Goal: Information Seeking & Learning: Find specific fact

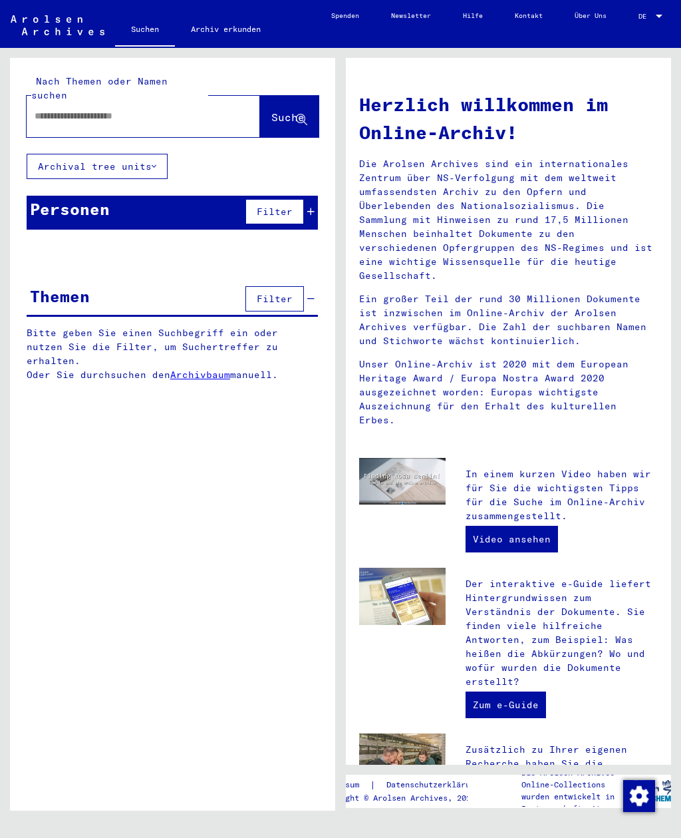
click at [163, 109] on input "text" at bounding box center [128, 116] width 186 height 14
type input "**********"
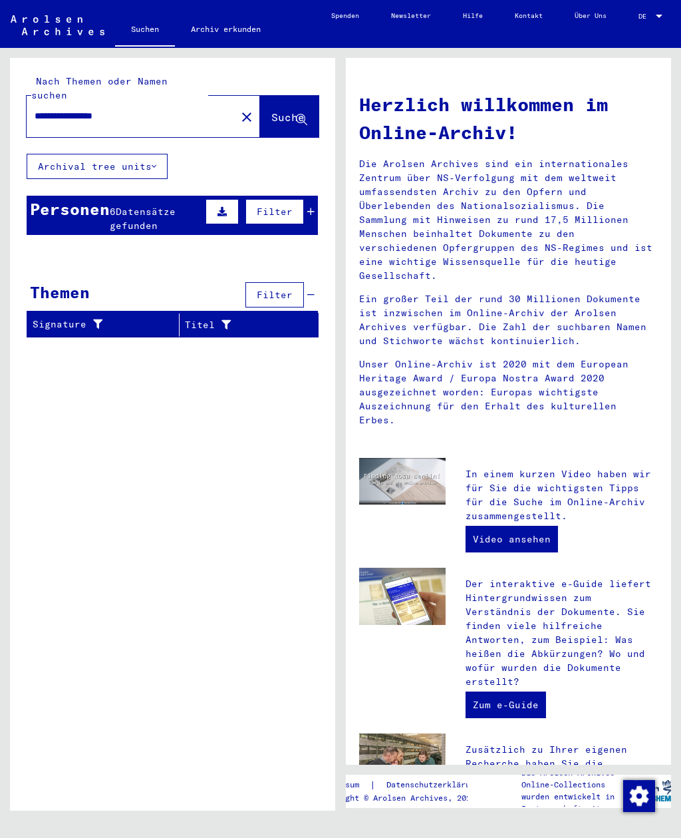
click at [167, 196] on div "Personen 6 Datensätze gefunden Filter" at bounding box center [172, 215] width 291 height 39
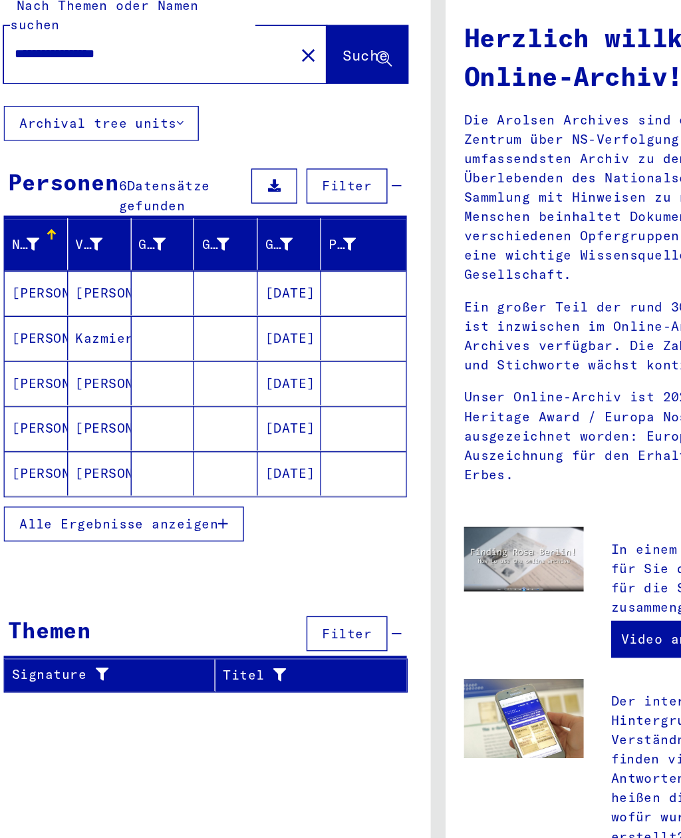
click at [128, 450] on span "Alle Ergebnisse anzeigen" at bounding box center [110, 456] width 144 height 12
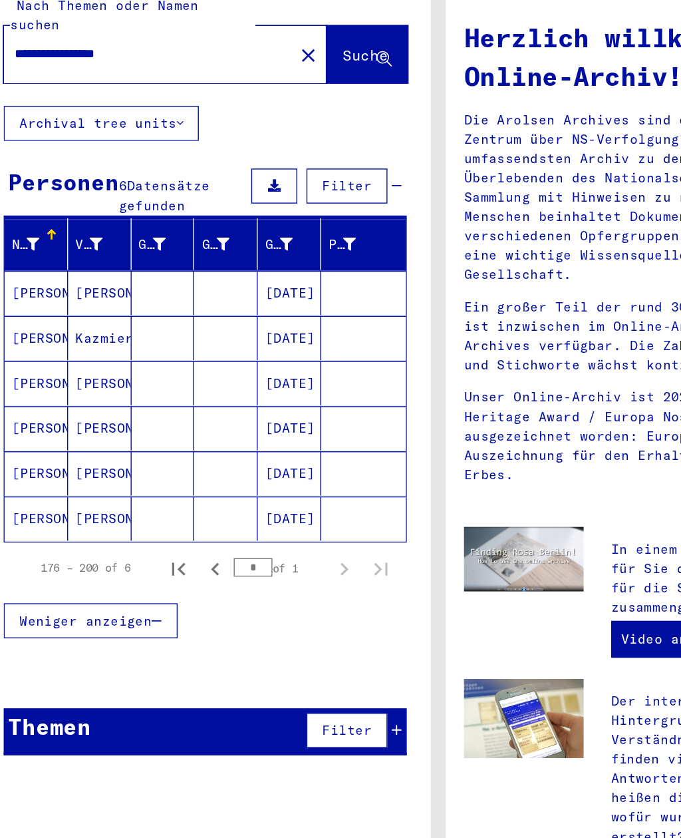
click at [239, 109] on mat-icon "close" at bounding box center [247, 117] width 16 height 16
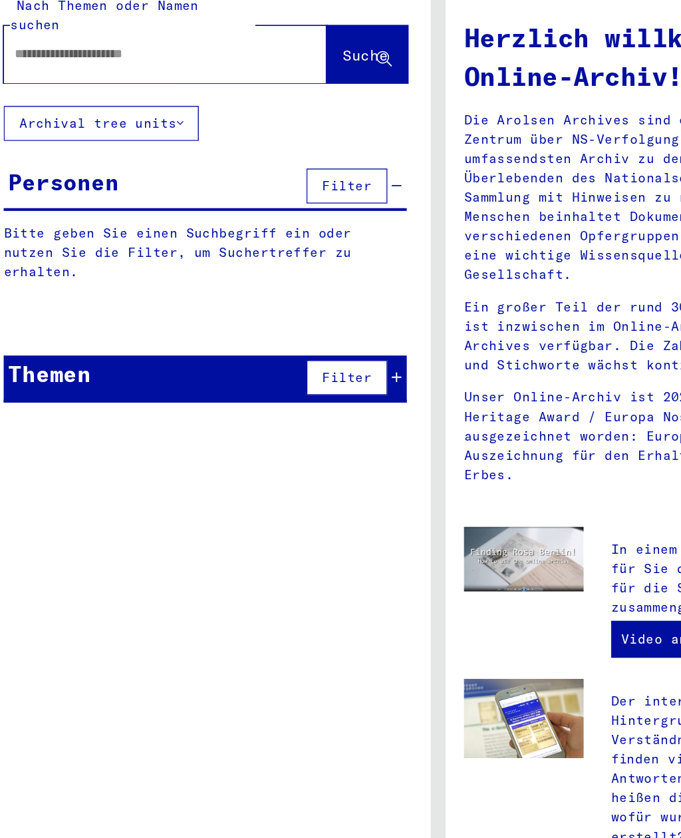
click at [135, 109] on input "text" at bounding box center [128, 116] width 186 height 14
type input "**********"
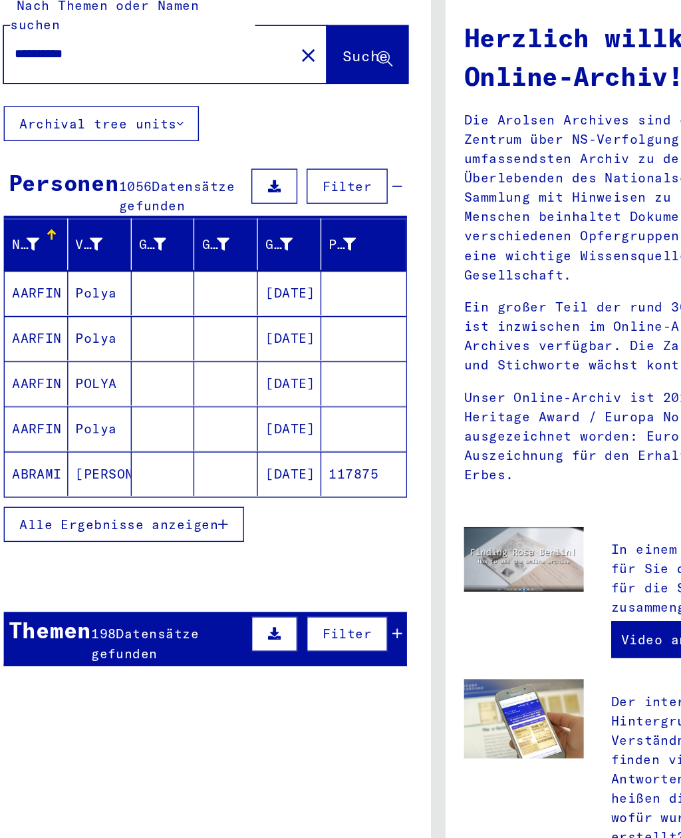
click at [114, 450] on span "Alle Ergebnisse anzeigen" at bounding box center [110, 456] width 144 height 12
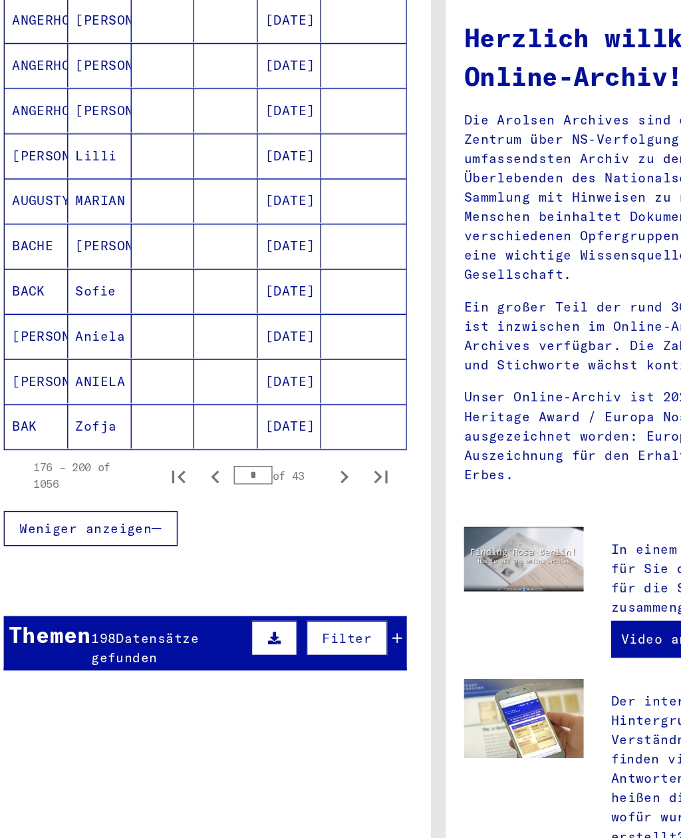
scroll to position [689, 0]
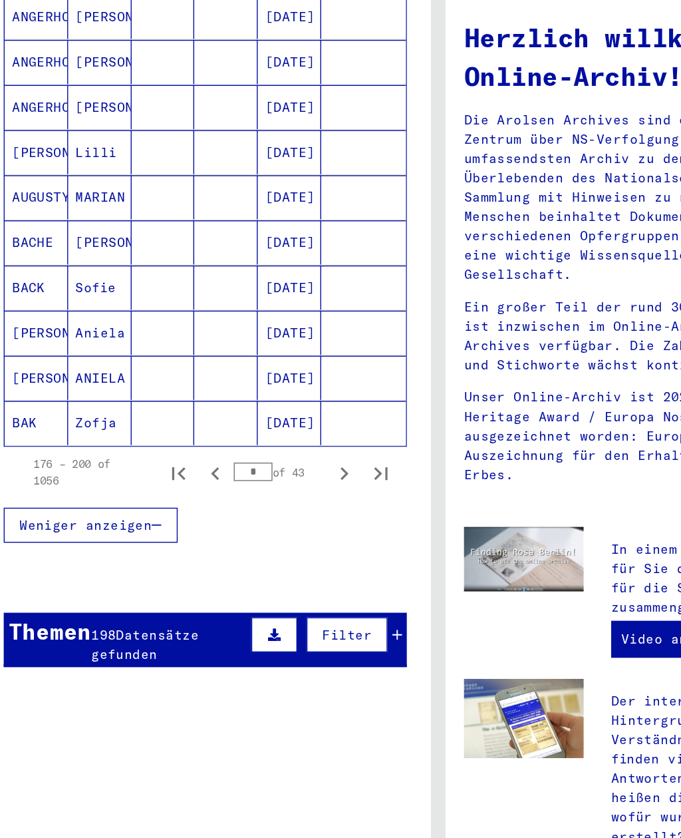
click at [148, 414] on icon "First page" at bounding box center [152, 418] width 9 height 9
click at [270, 414] on icon "Next page" at bounding box center [273, 418] width 6 height 9
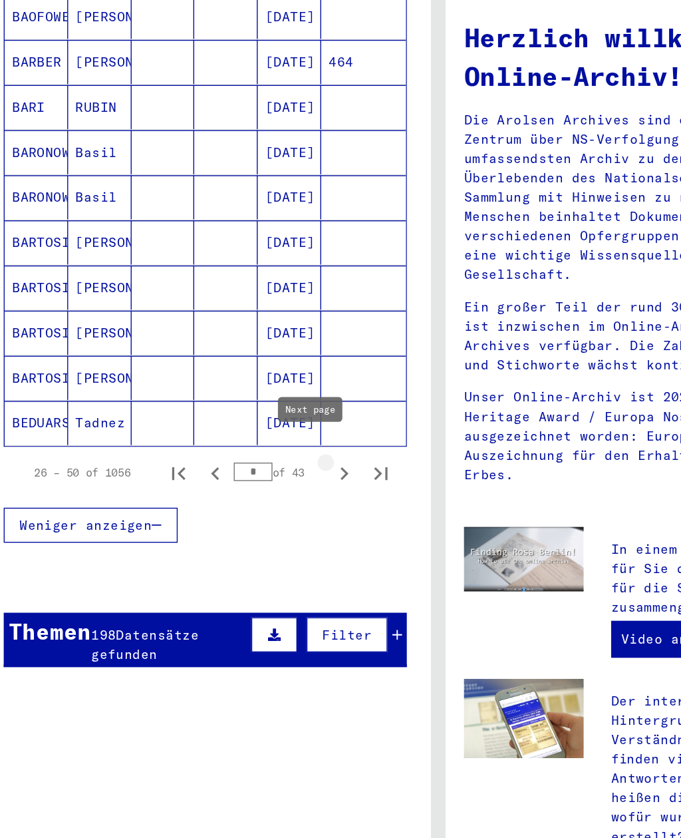
click at [263, 410] on icon "Next page" at bounding box center [272, 419] width 19 height 19
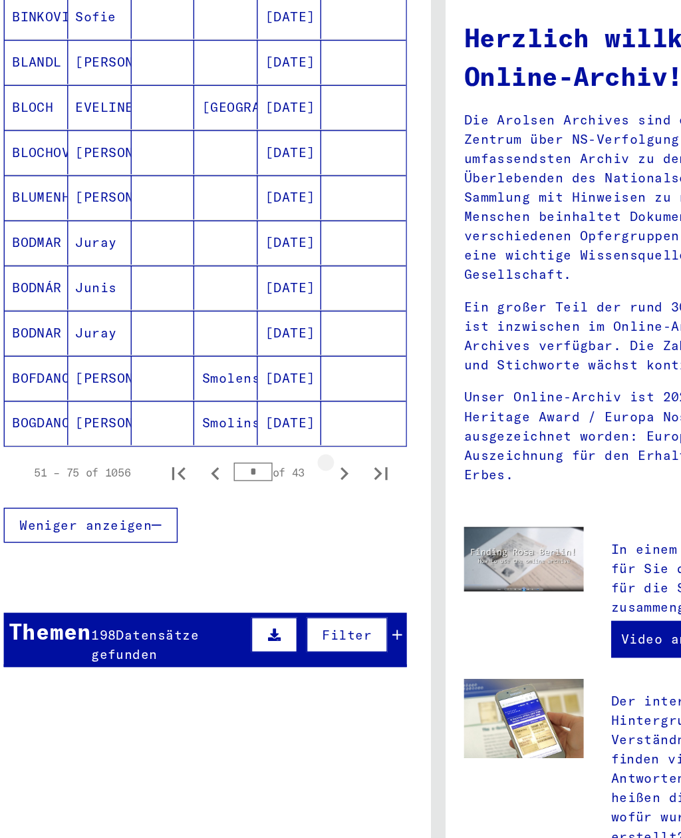
click at [263, 410] on icon "Next page" at bounding box center [272, 419] width 19 height 19
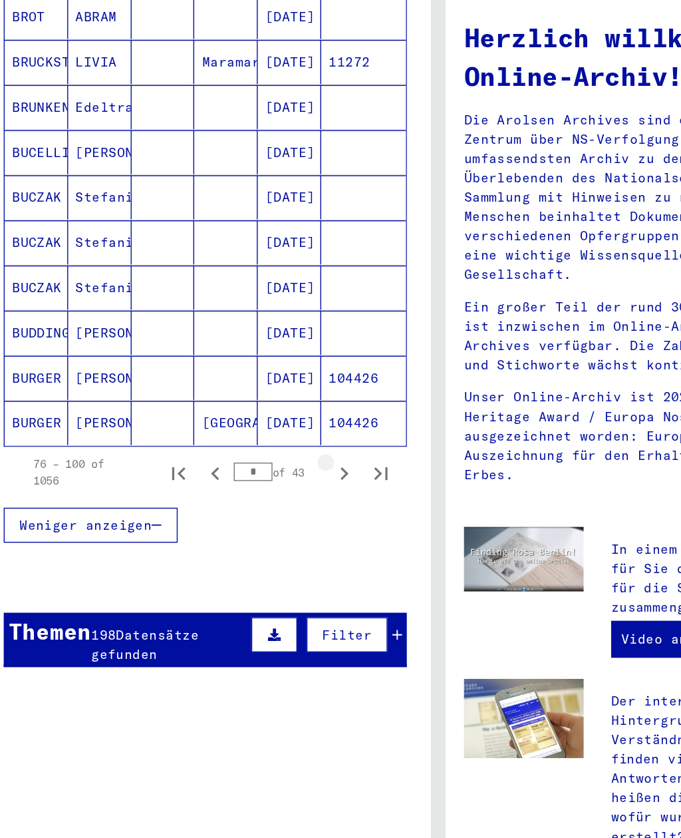
click at [263, 410] on icon "Next page" at bounding box center [272, 419] width 19 height 19
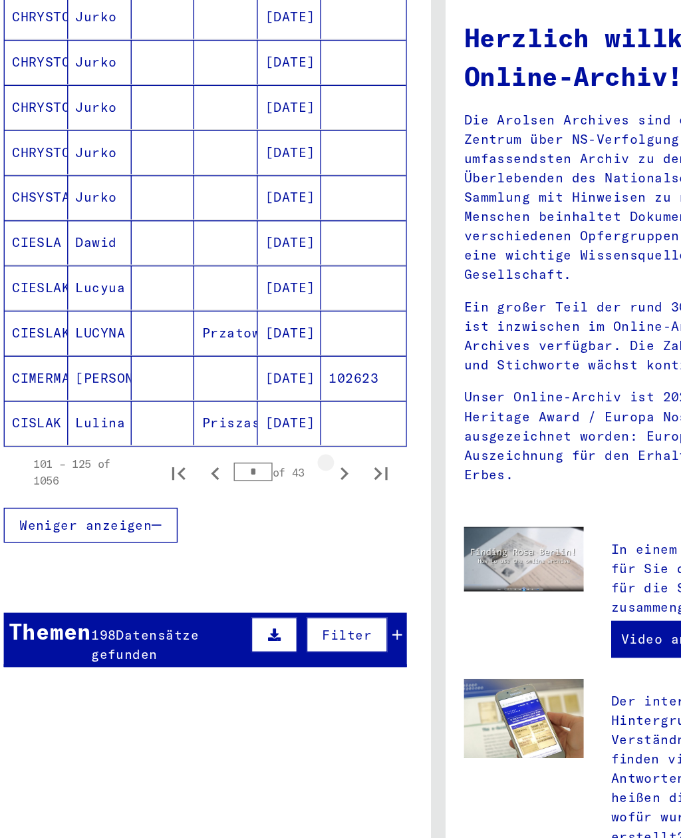
click at [263, 410] on icon "Next page" at bounding box center [272, 419] width 19 height 19
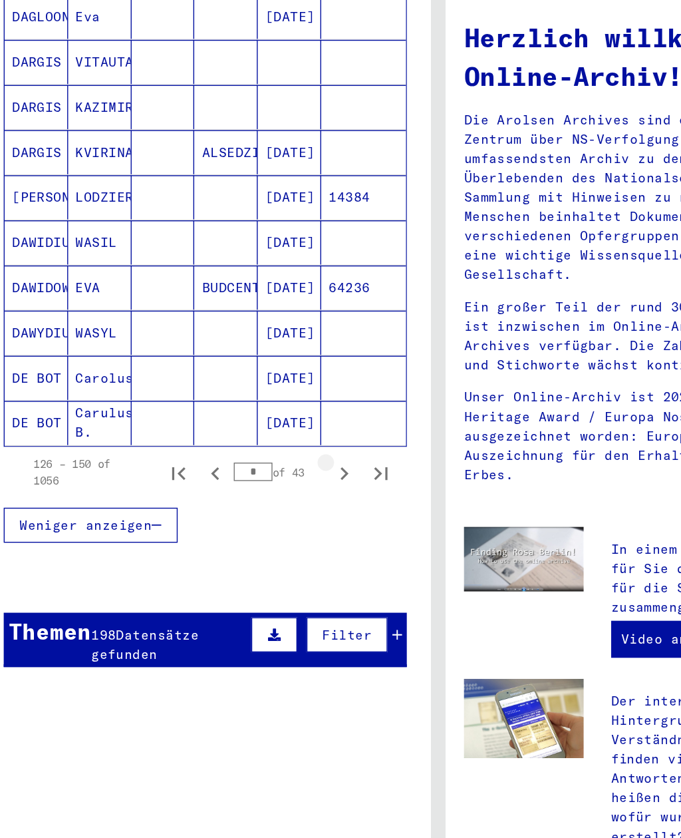
click at [263, 410] on icon "Next page" at bounding box center [272, 419] width 19 height 19
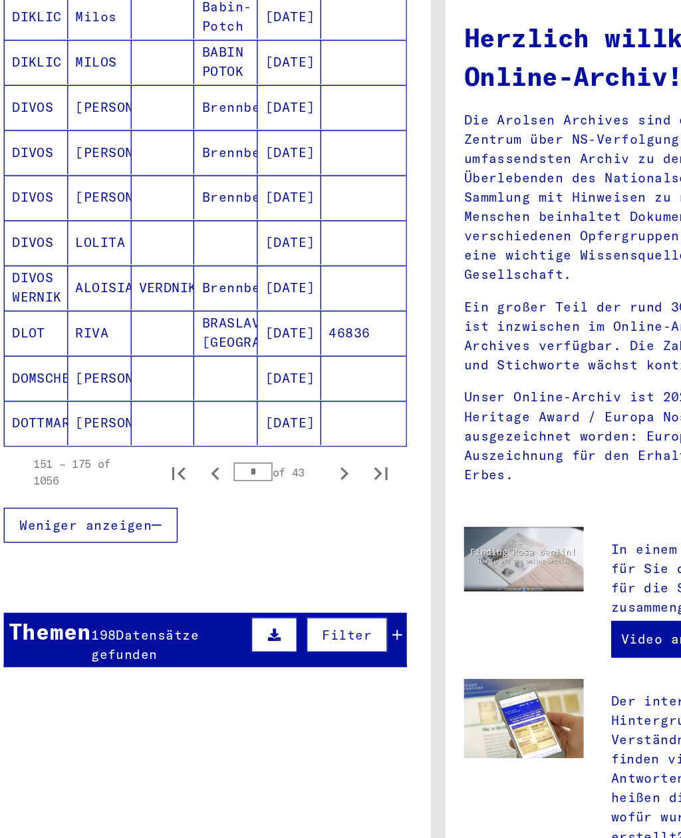
click at [263, 410] on icon "Next page" at bounding box center [272, 419] width 19 height 19
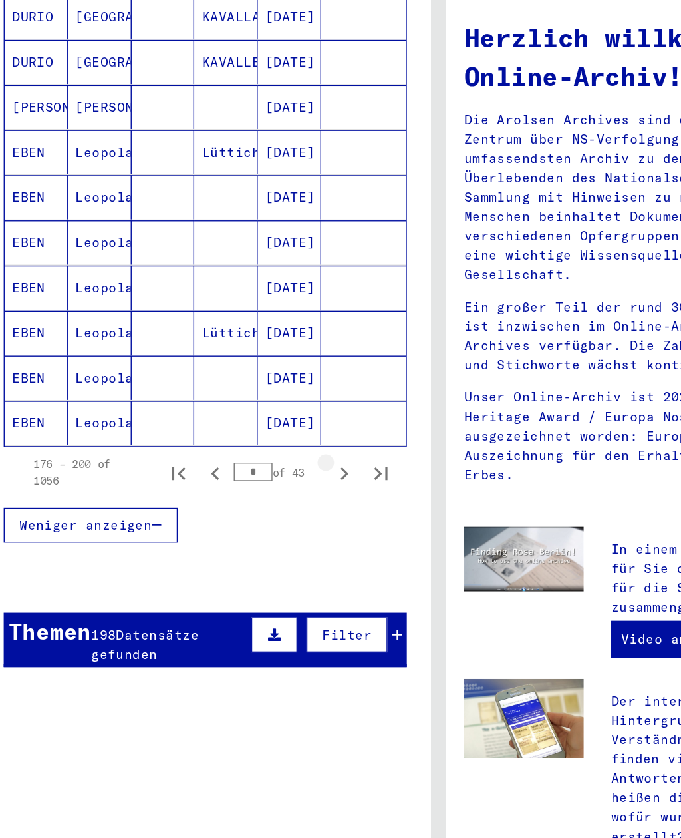
click at [263, 410] on icon "Next page" at bounding box center [272, 419] width 19 height 19
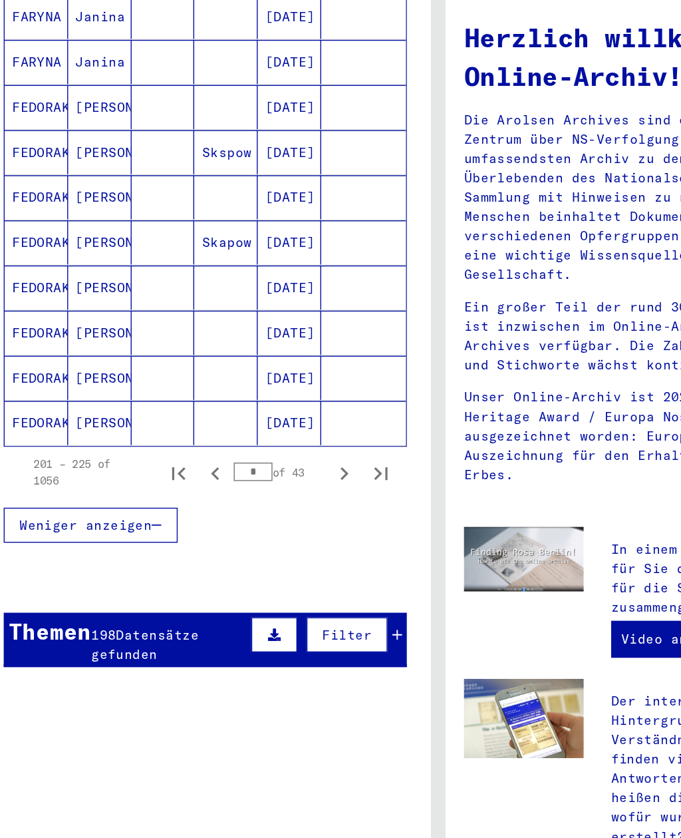
click at [263, 410] on icon "Next page" at bounding box center [272, 419] width 19 height 19
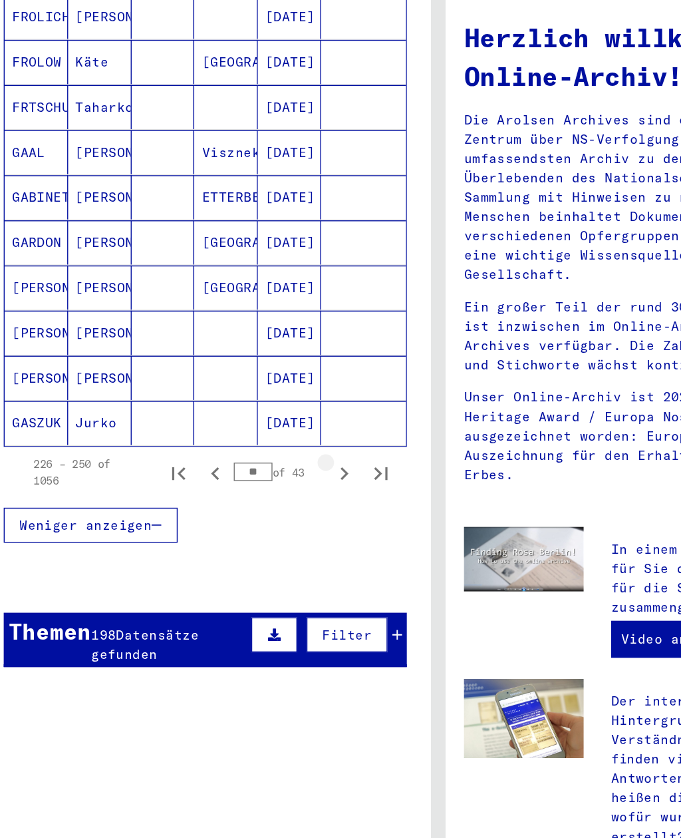
click at [259, 405] on button "Next page" at bounding box center [272, 418] width 27 height 27
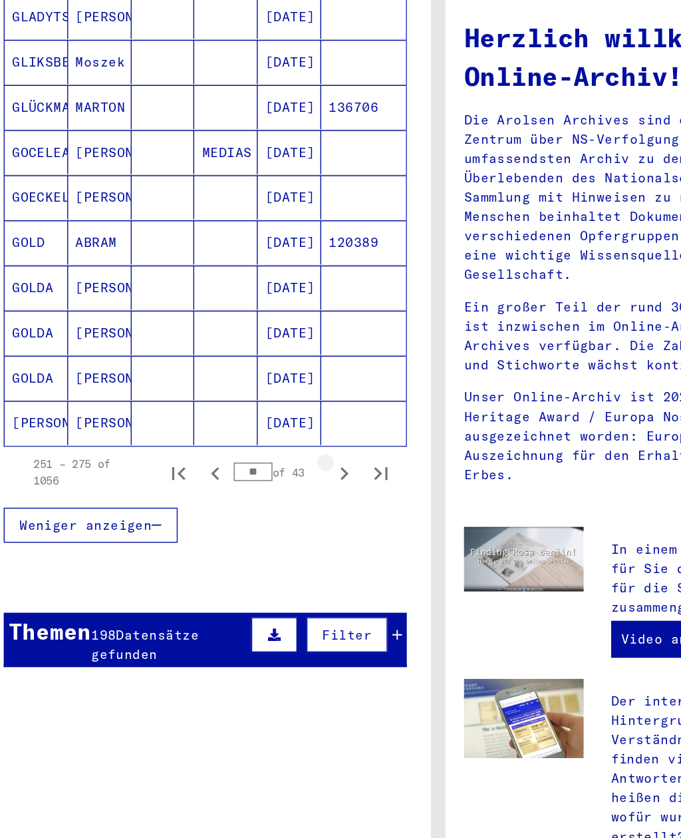
click at [259, 405] on button "Next page" at bounding box center [272, 418] width 27 height 27
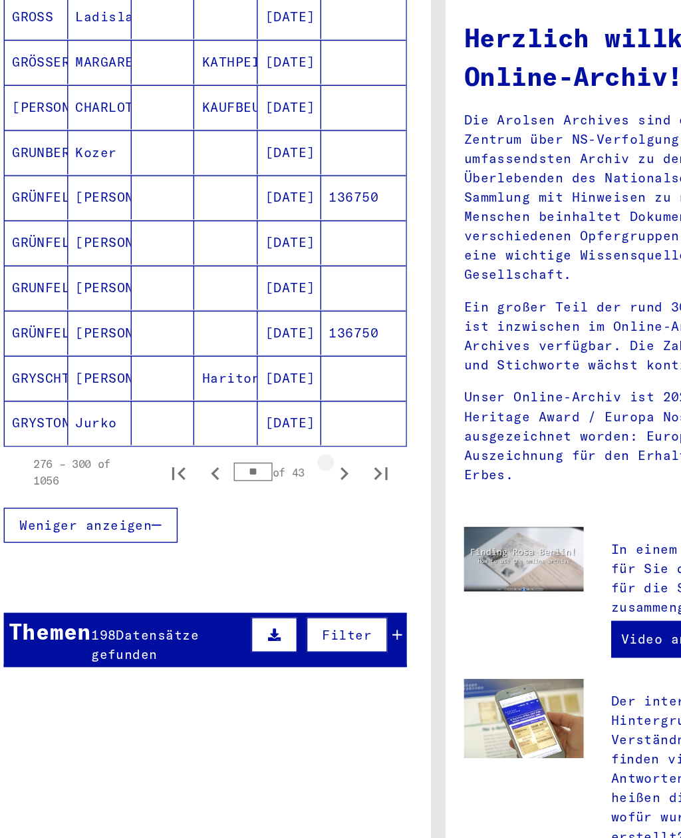
click at [259, 405] on button "Next page" at bounding box center [272, 418] width 27 height 27
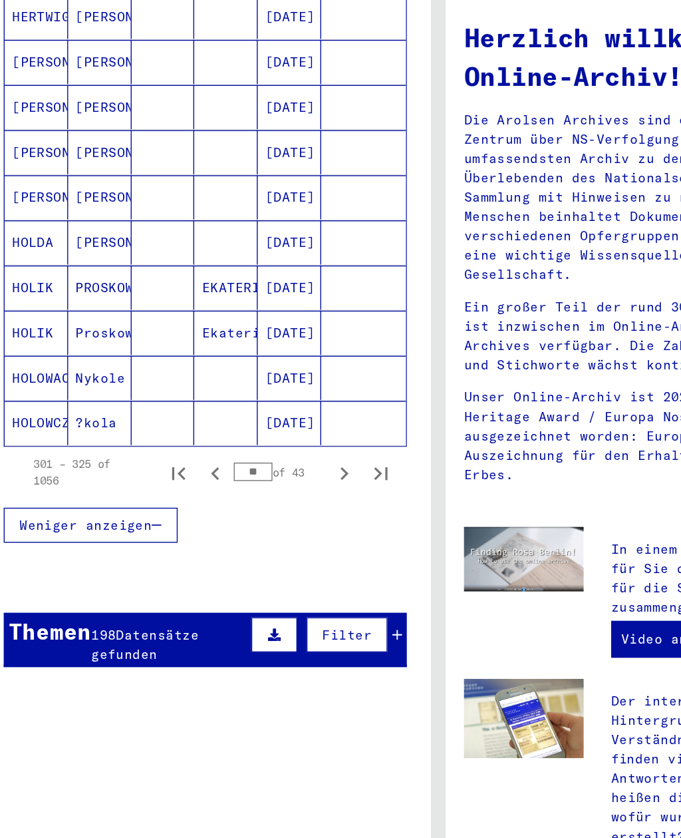
click at [259, 405] on button "Next page" at bounding box center [272, 418] width 27 height 27
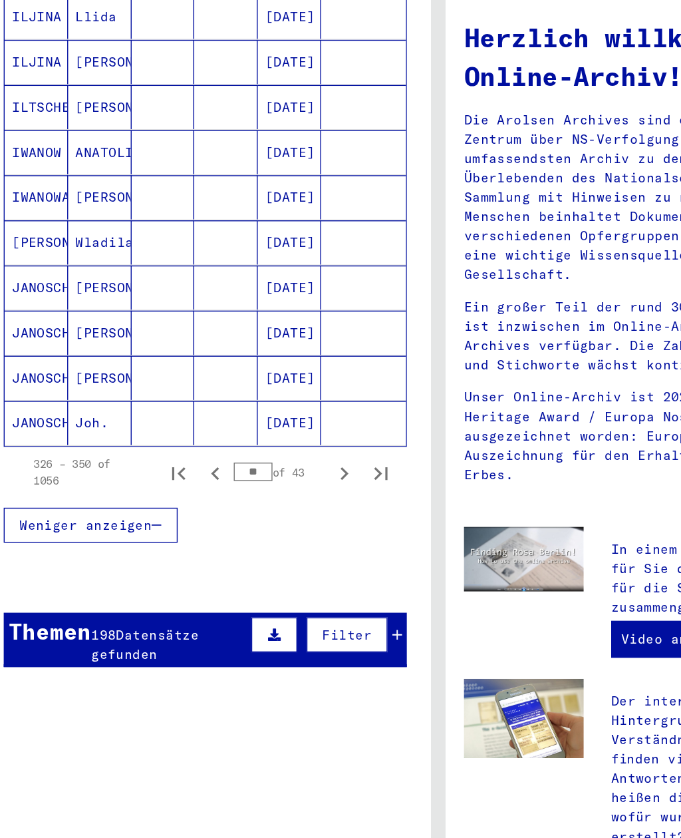
click at [259, 405] on button "Next page" at bounding box center [272, 418] width 27 height 27
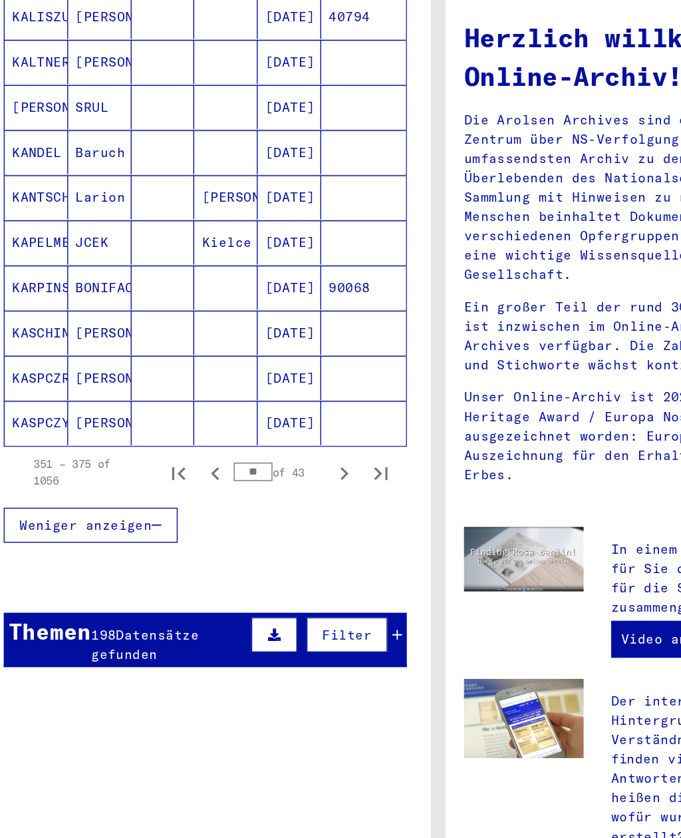
click at [259, 405] on button "Next page" at bounding box center [272, 418] width 27 height 27
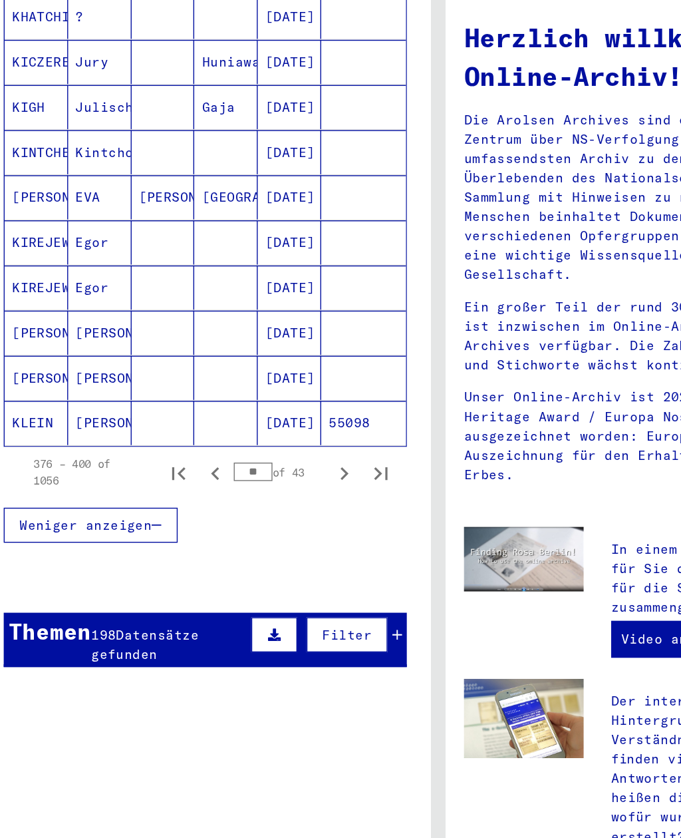
click at [259, 405] on button "Next page" at bounding box center [272, 418] width 27 height 27
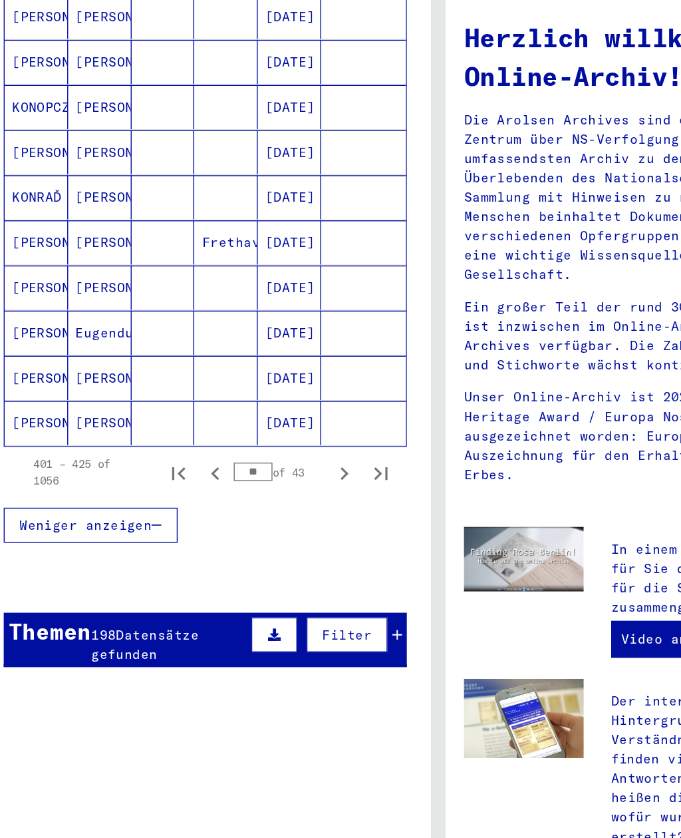
click at [259, 405] on button "Next page" at bounding box center [272, 418] width 27 height 27
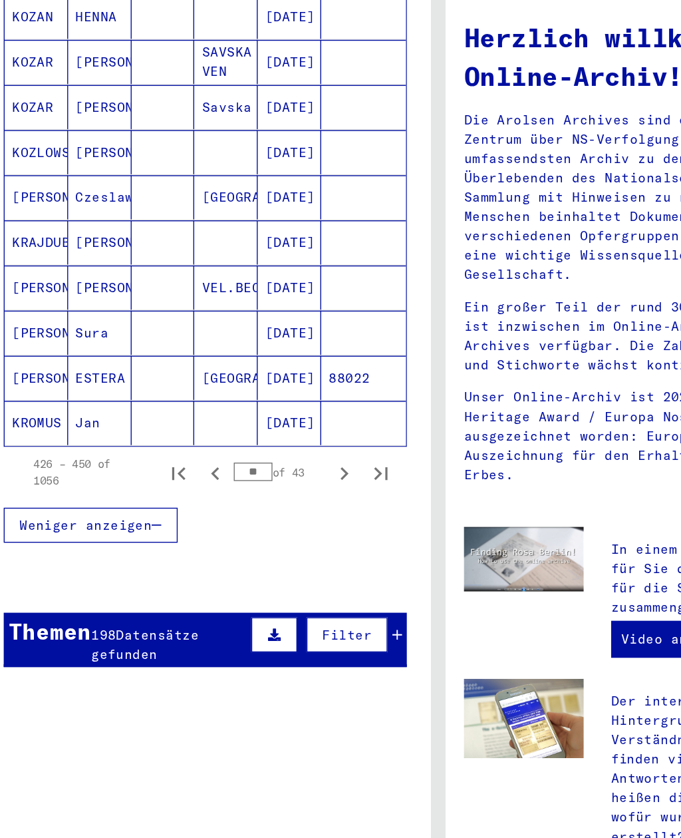
click at [259, 405] on button "Next page" at bounding box center [272, 418] width 27 height 27
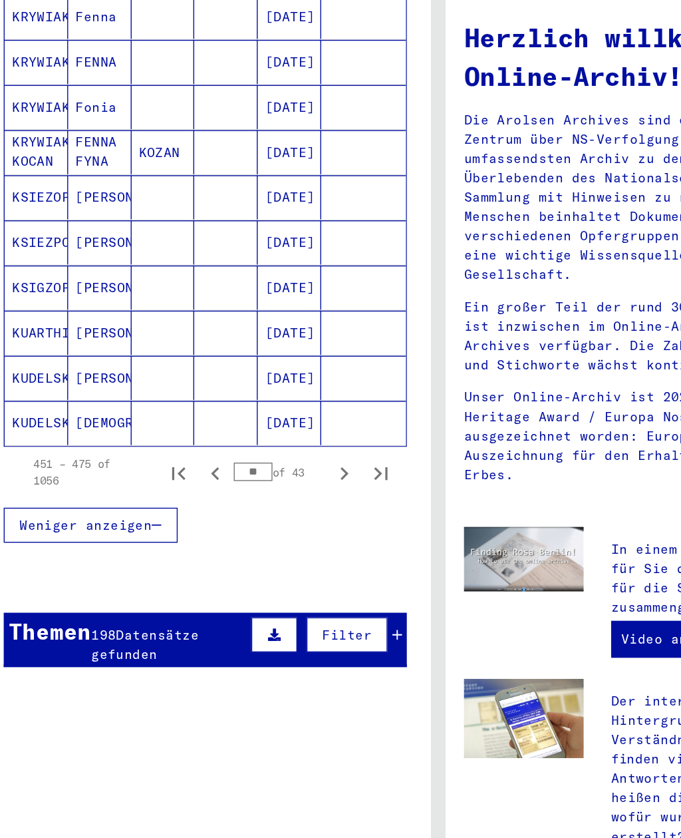
click at [259, 405] on button "Next page" at bounding box center [272, 418] width 27 height 27
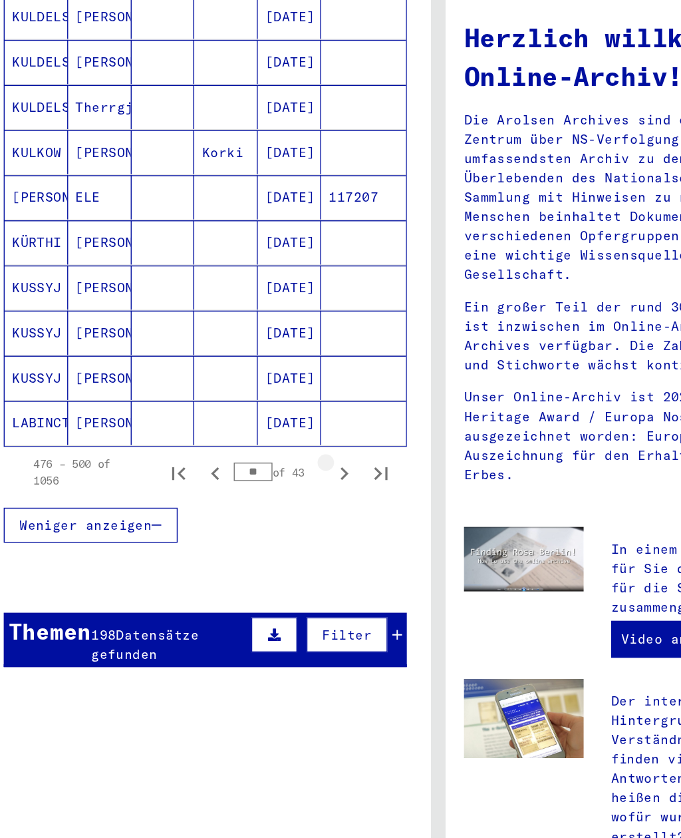
click at [259, 405] on button "Next page" at bounding box center [272, 418] width 27 height 27
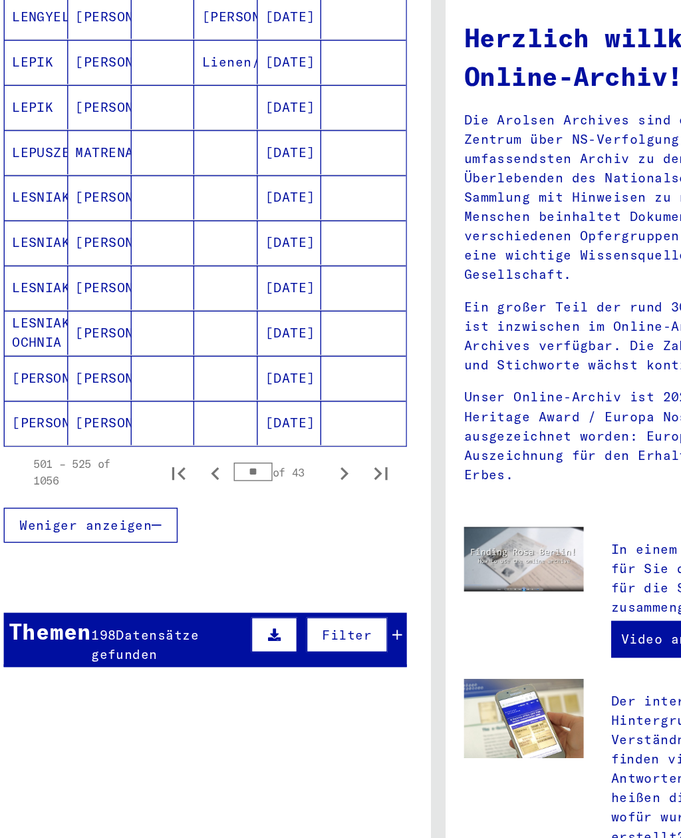
click at [259, 405] on button "Next page" at bounding box center [272, 418] width 27 height 27
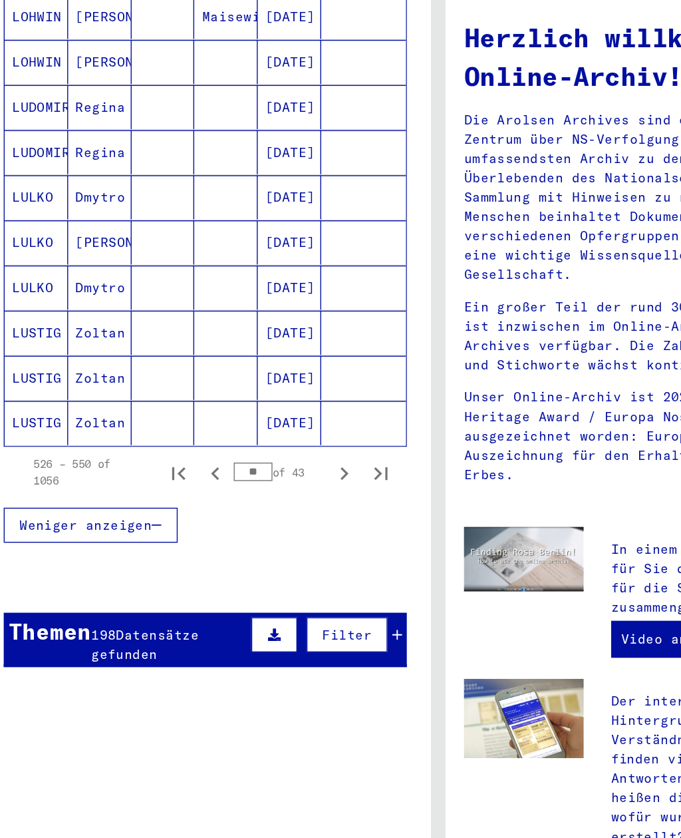
click at [259, 405] on button "Next page" at bounding box center [272, 418] width 27 height 27
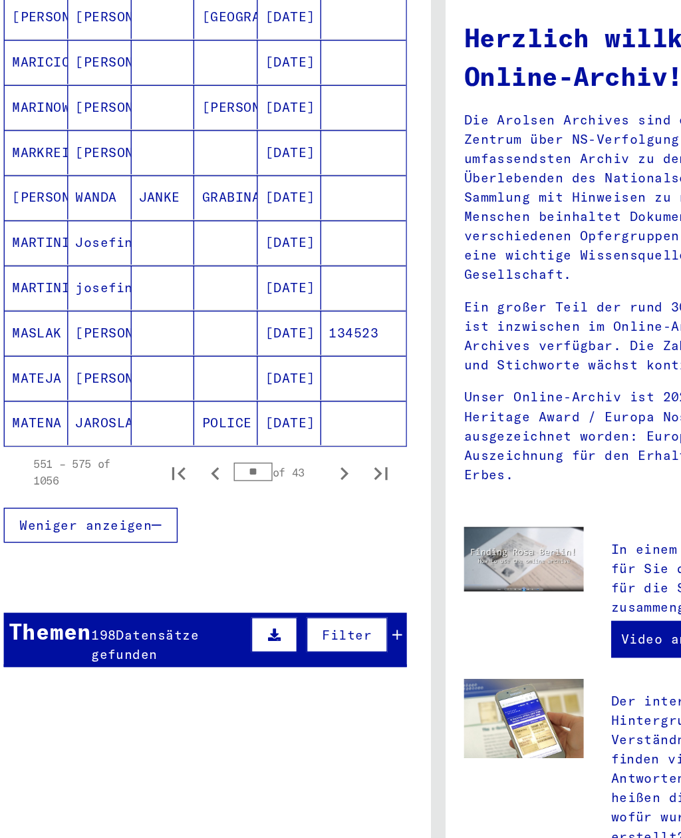
click at [259, 405] on button "Next page" at bounding box center [272, 418] width 27 height 27
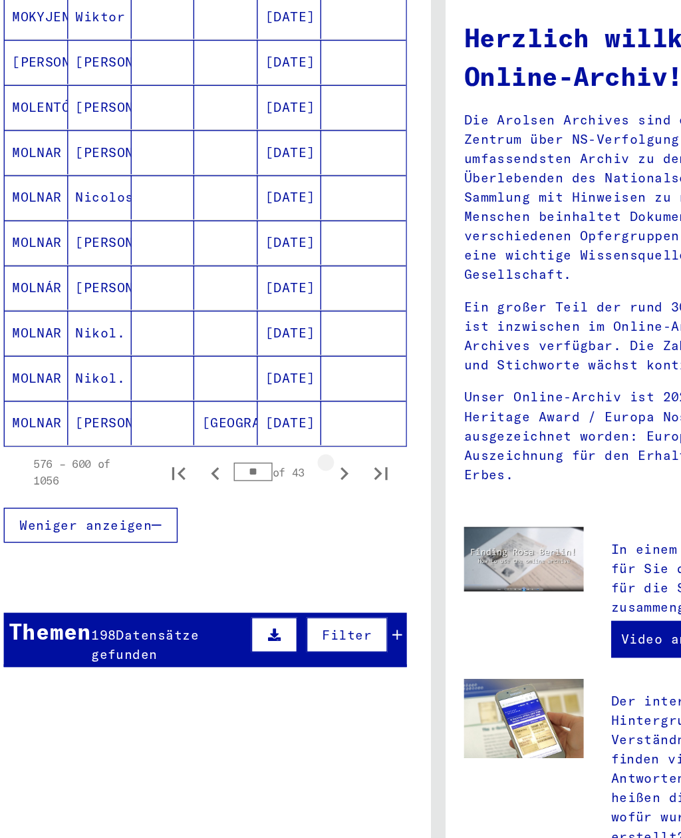
click at [259, 405] on button "Next page" at bounding box center [272, 418] width 27 height 27
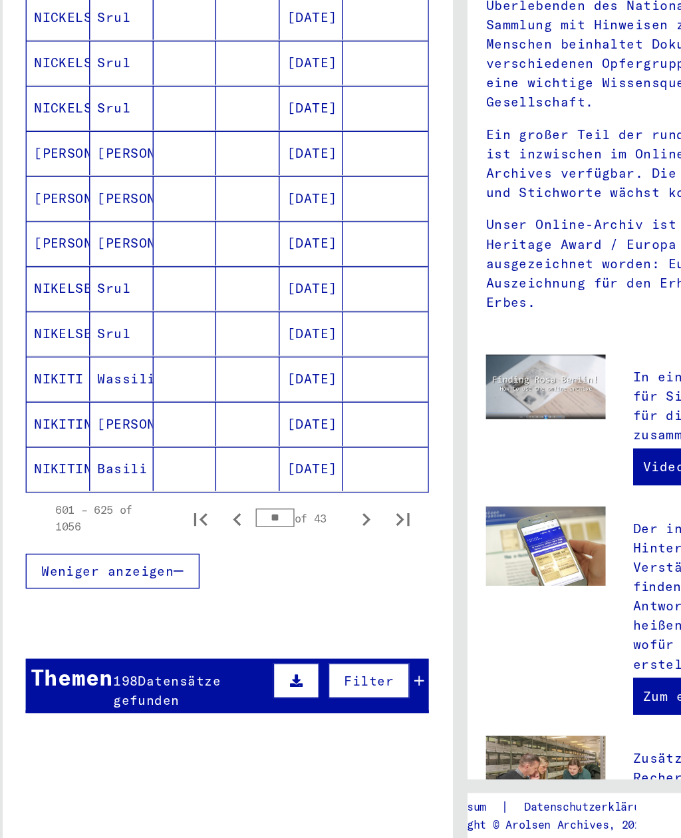
scroll to position [540, 0]
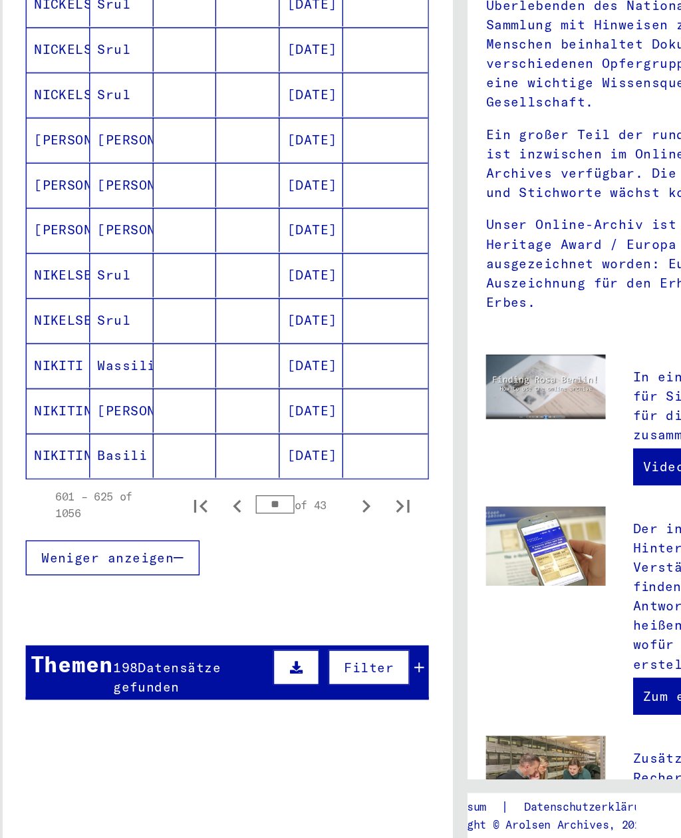
click at [265, 558] on icon "Next page" at bounding box center [272, 567] width 19 height 19
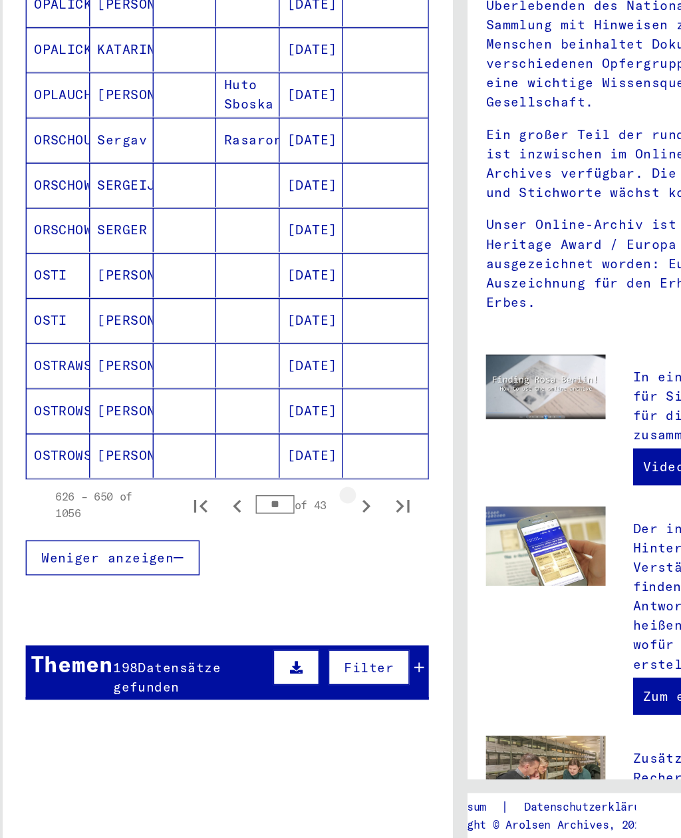
click at [264, 558] on icon "Next page" at bounding box center [272, 567] width 19 height 19
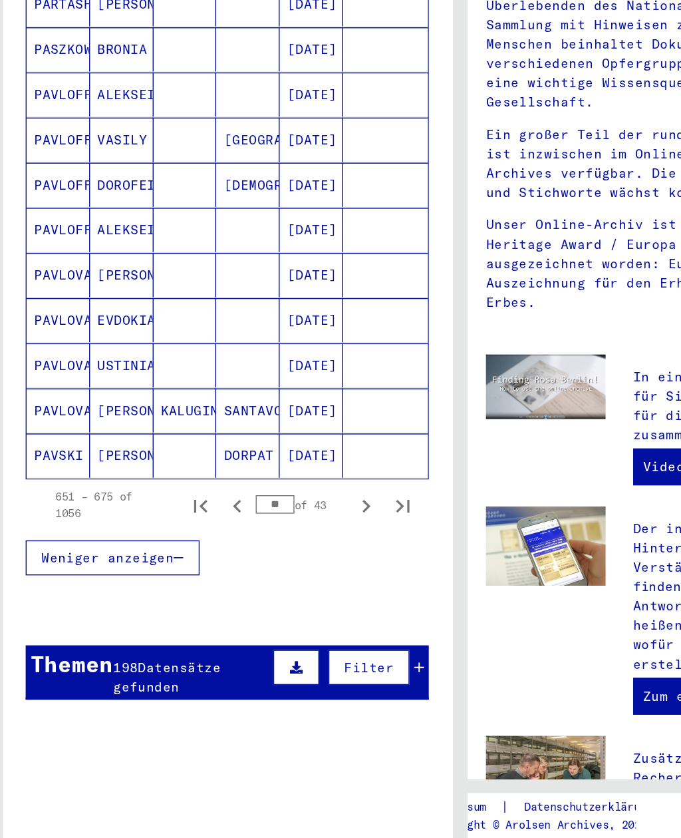
click at [270, 563] on icon "Next page" at bounding box center [273, 567] width 6 height 9
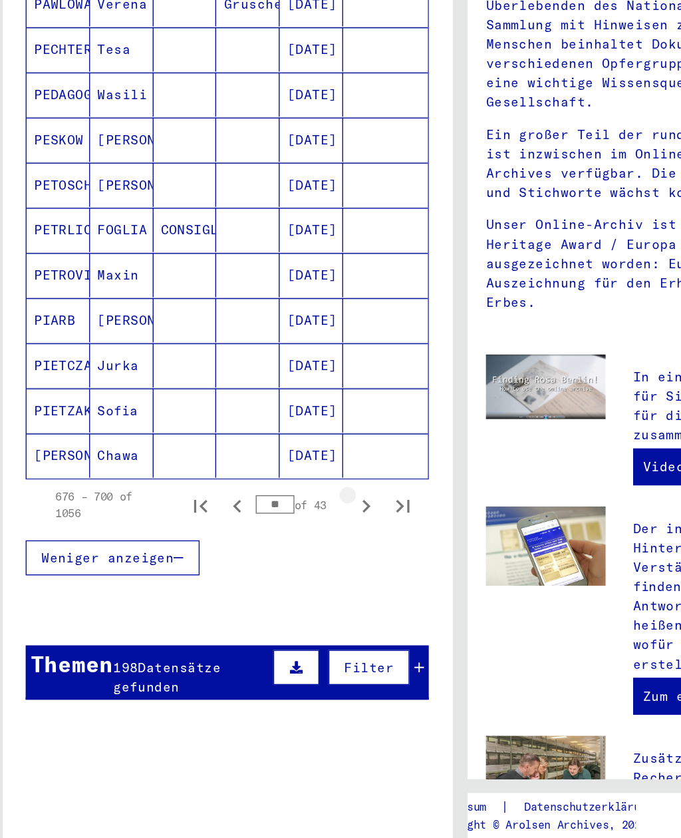
click at [263, 558] on icon "Next page" at bounding box center [272, 567] width 19 height 19
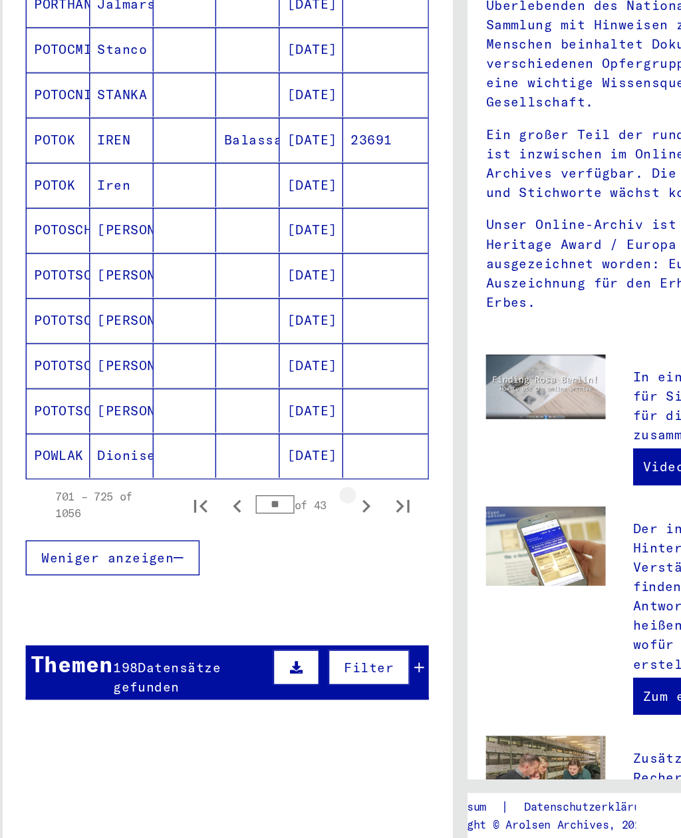
click at [270, 563] on icon "Next page" at bounding box center [273, 567] width 6 height 9
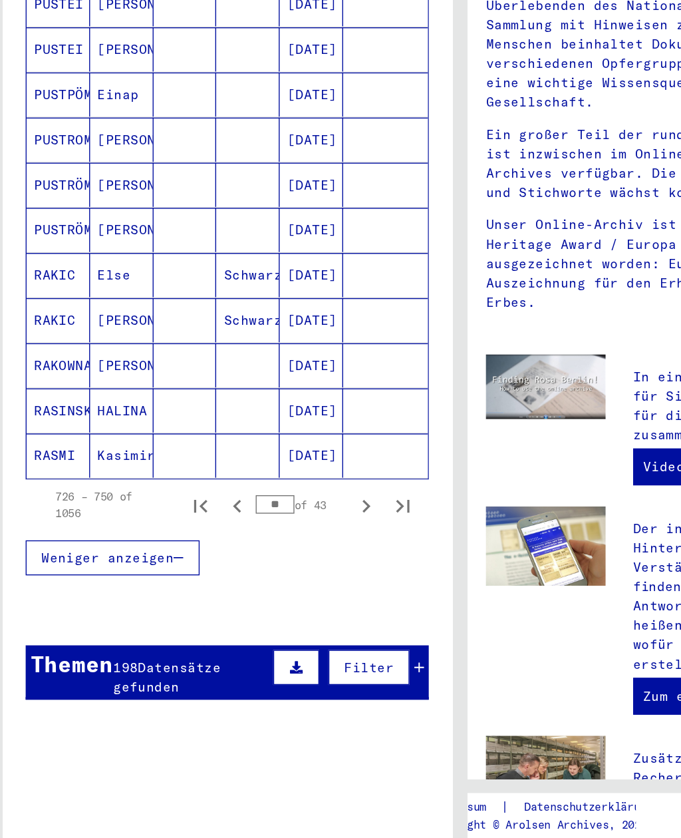
click at [270, 563] on icon "Next page" at bounding box center [273, 567] width 6 height 9
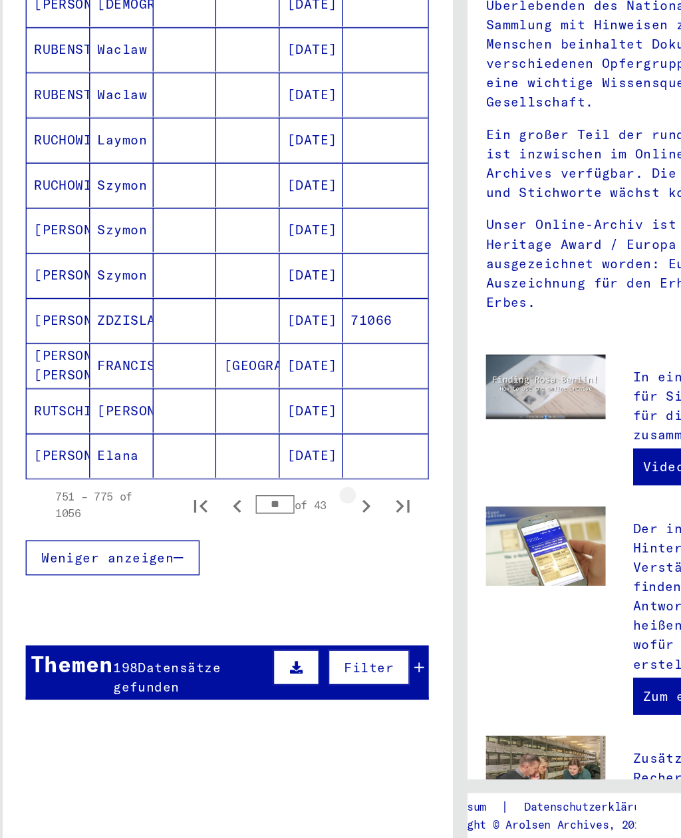
click at [270, 563] on icon "Next page" at bounding box center [273, 567] width 6 height 9
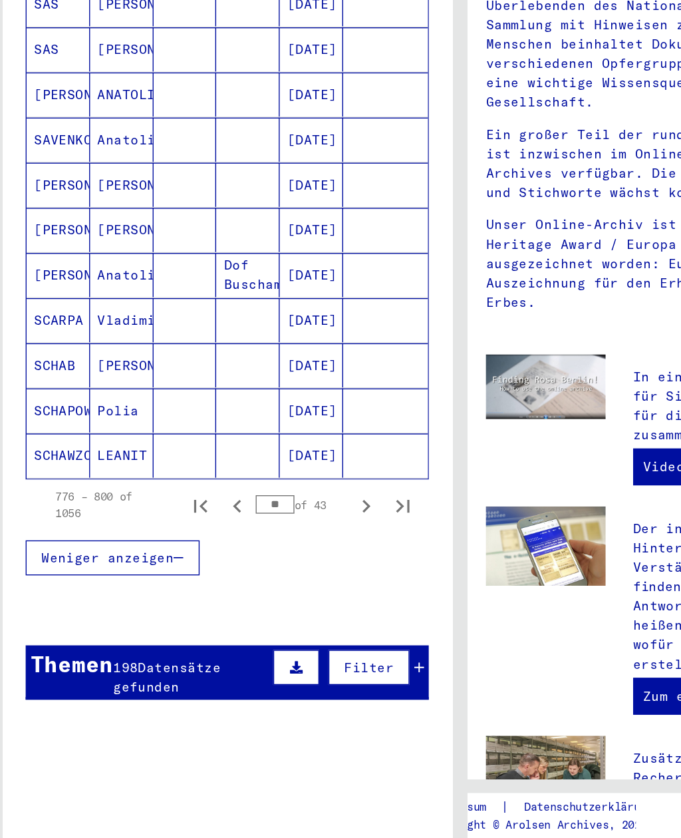
click at [270, 563] on icon "Next page" at bounding box center [273, 567] width 6 height 9
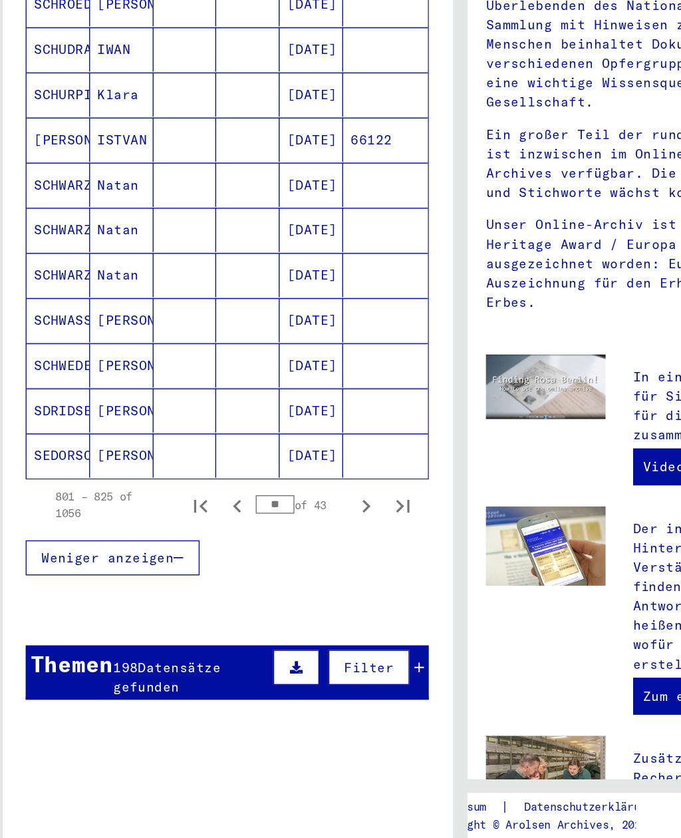
click at [270, 563] on icon "Next page" at bounding box center [273, 567] width 6 height 9
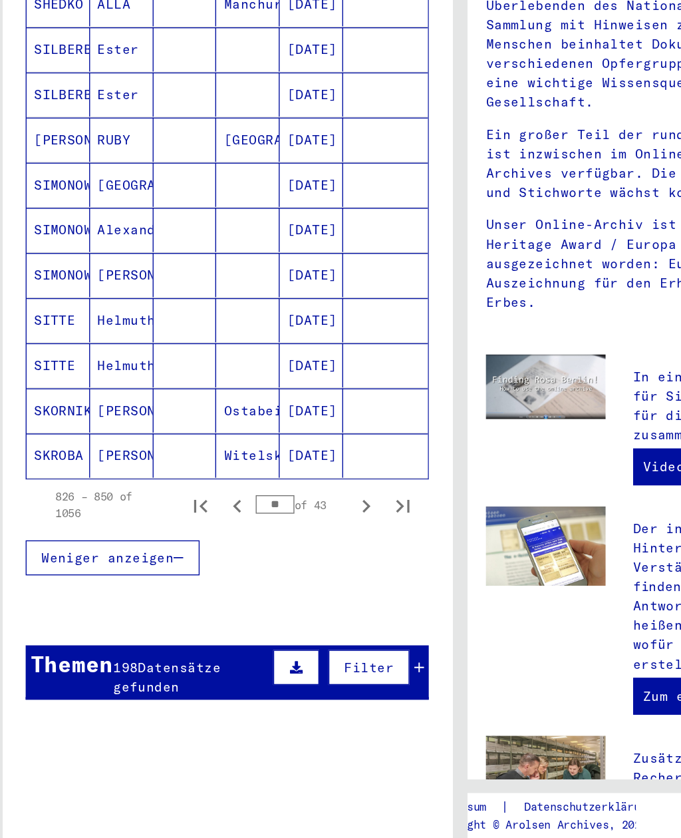
click at [265, 558] on icon "Next page" at bounding box center [272, 567] width 19 height 19
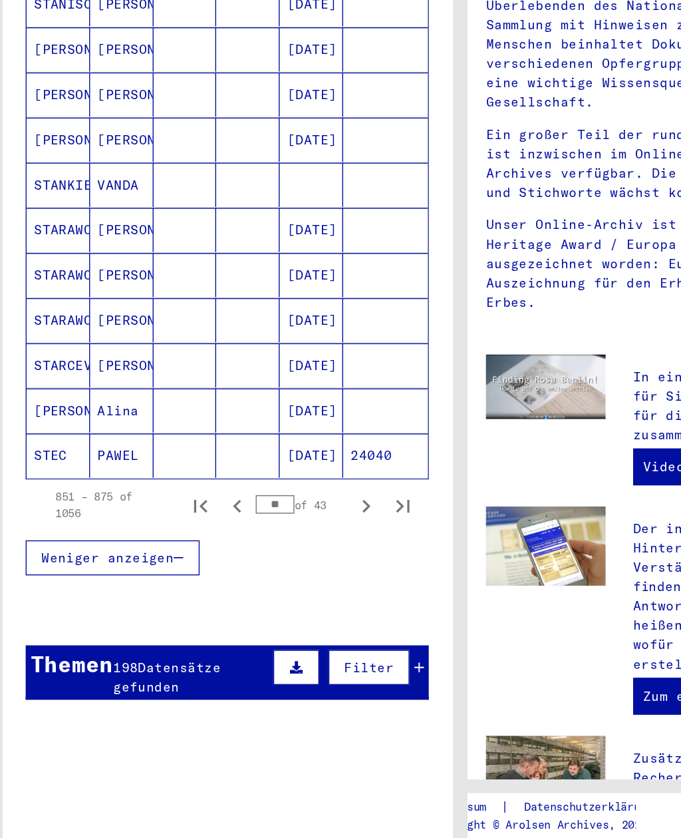
click at [270, 563] on icon "Next page" at bounding box center [273, 567] width 6 height 9
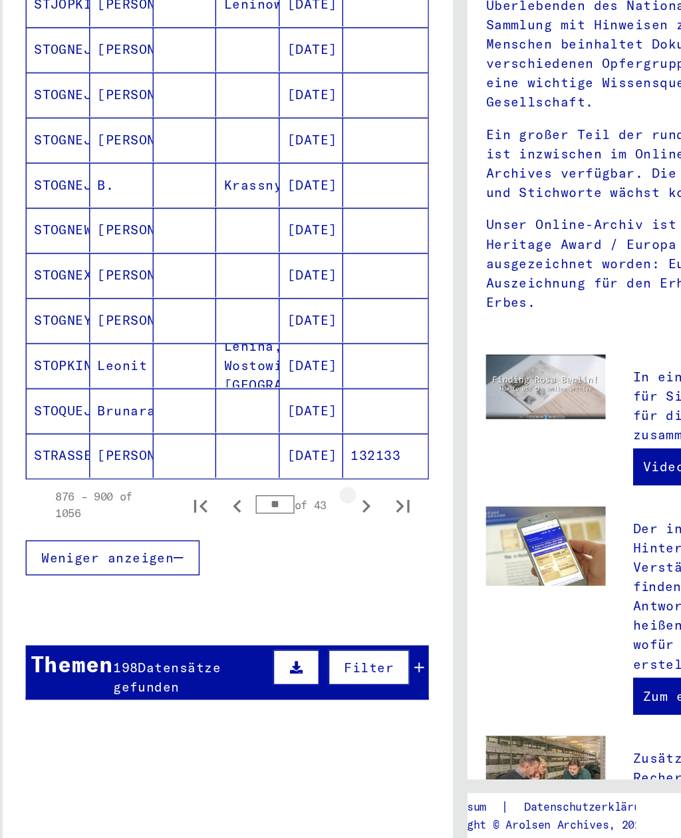
click at [270, 563] on icon "Next page" at bounding box center [273, 567] width 6 height 9
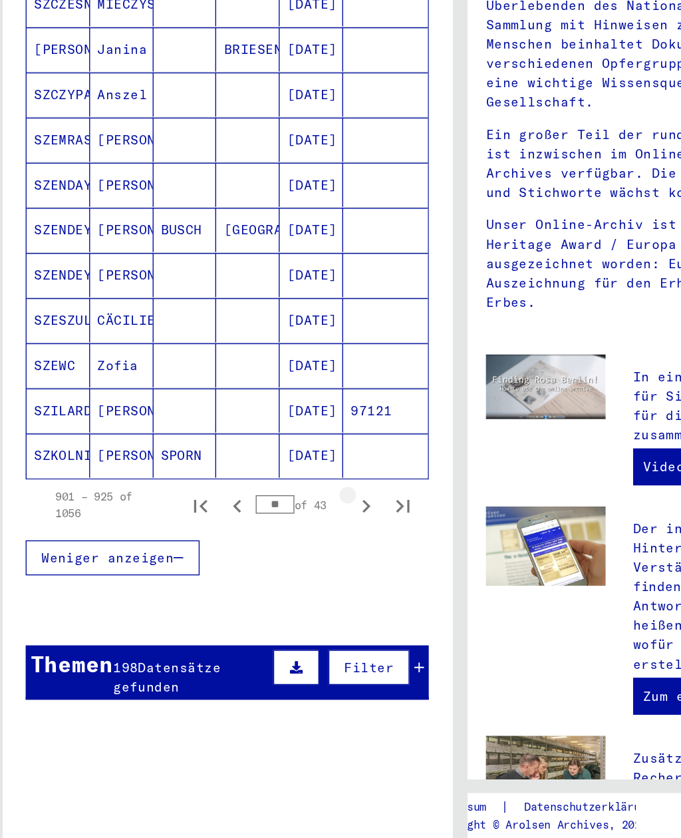
click at [270, 563] on icon "Next page" at bounding box center [273, 567] width 6 height 9
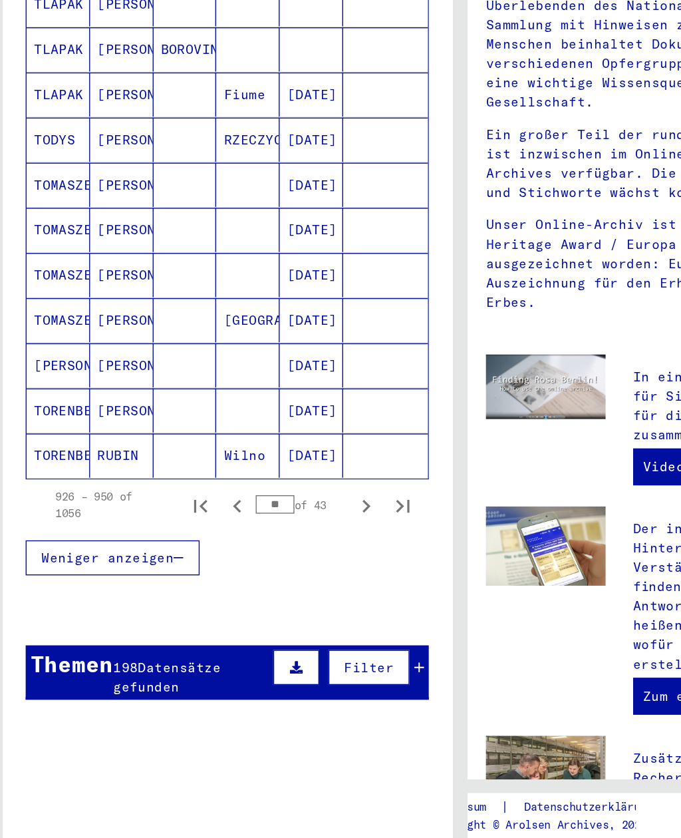
click at [266, 558] on icon "Next page" at bounding box center [272, 567] width 19 height 19
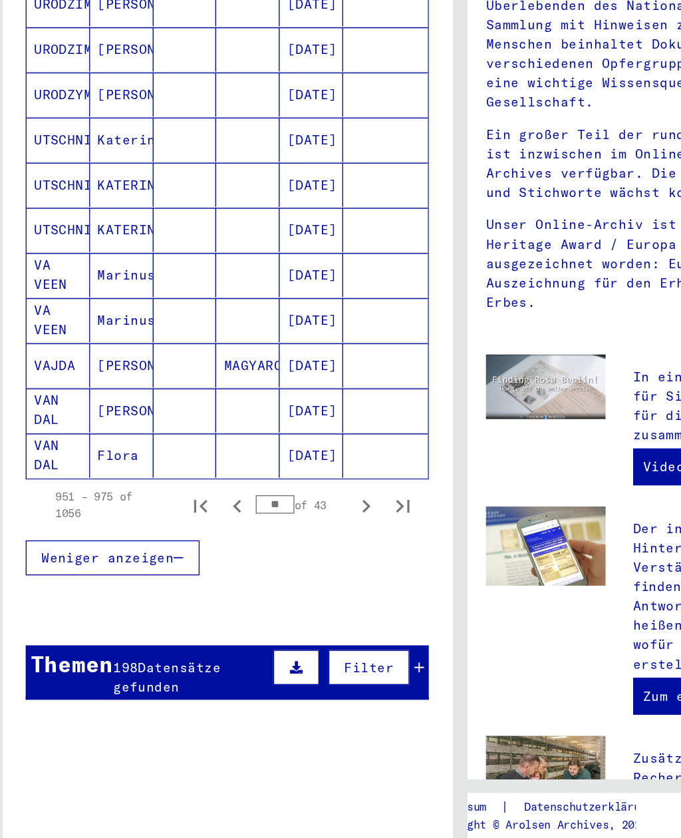
click at [267, 558] on icon "Next page" at bounding box center [272, 567] width 19 height 19
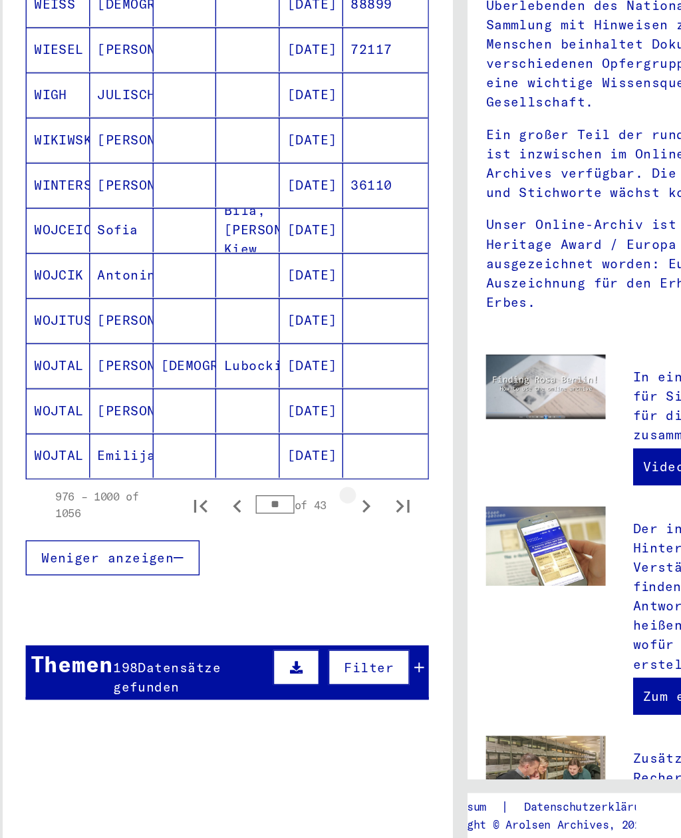
click at [270, 563] on icon "Next page" at bounding box center [273, 567] width 6 height 9
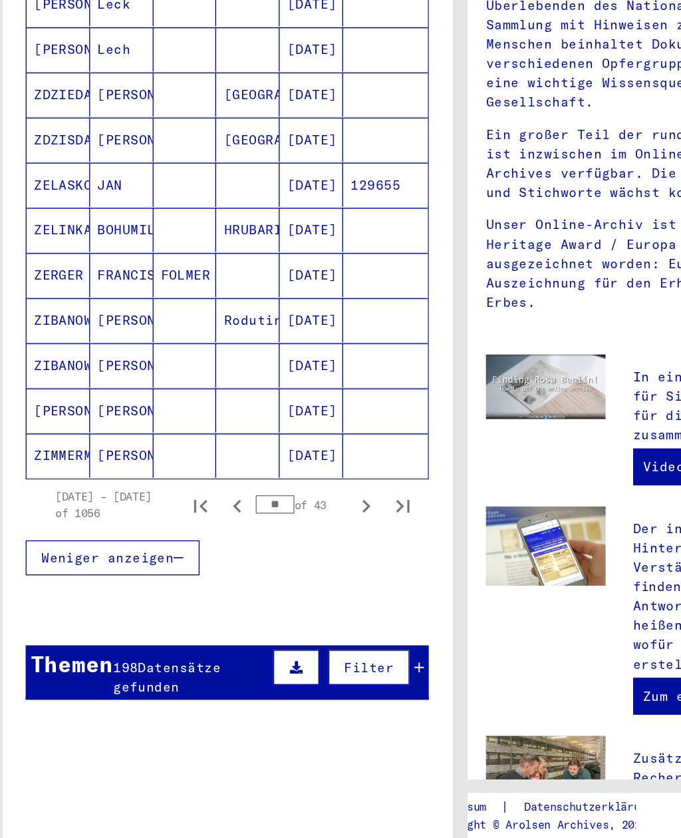
click at [270, 563] on icon "Next page" at bounding box center [273, 567] width 6 height 9
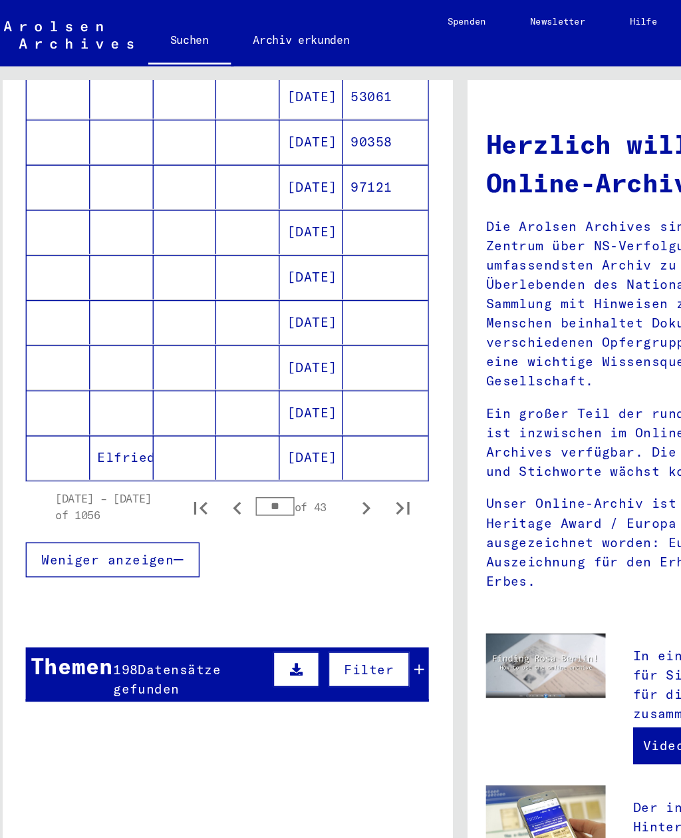
scroll to position [740, 0]
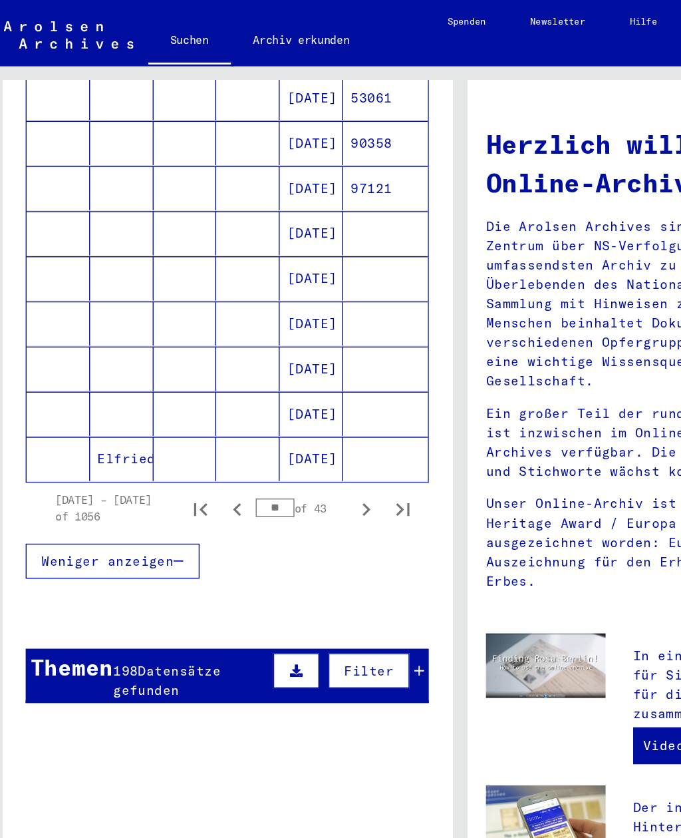
click at [142, 478] on span "Datensätze gefunden" at bounding box center [129, 491] width 78 height 26
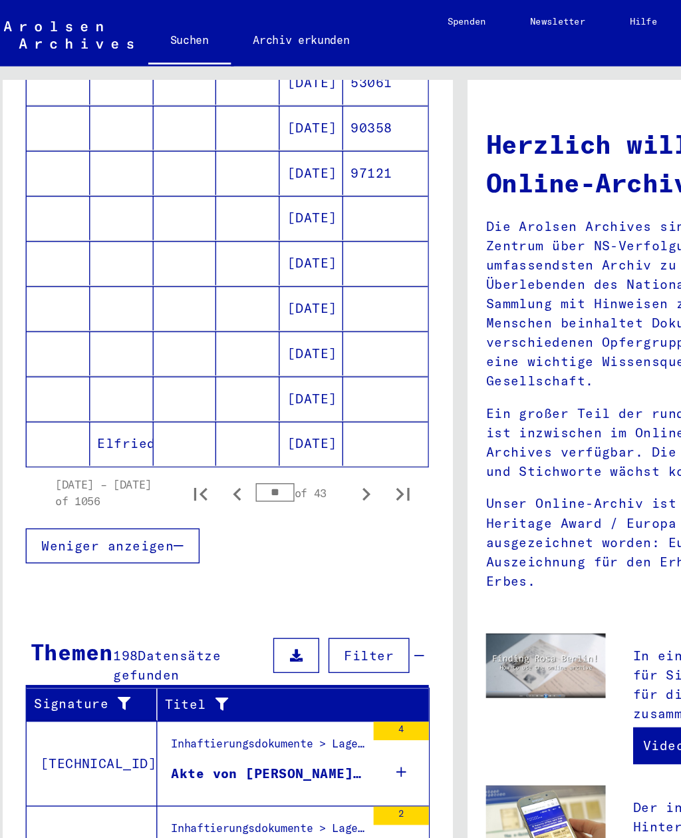
scroll to position [15, 0]
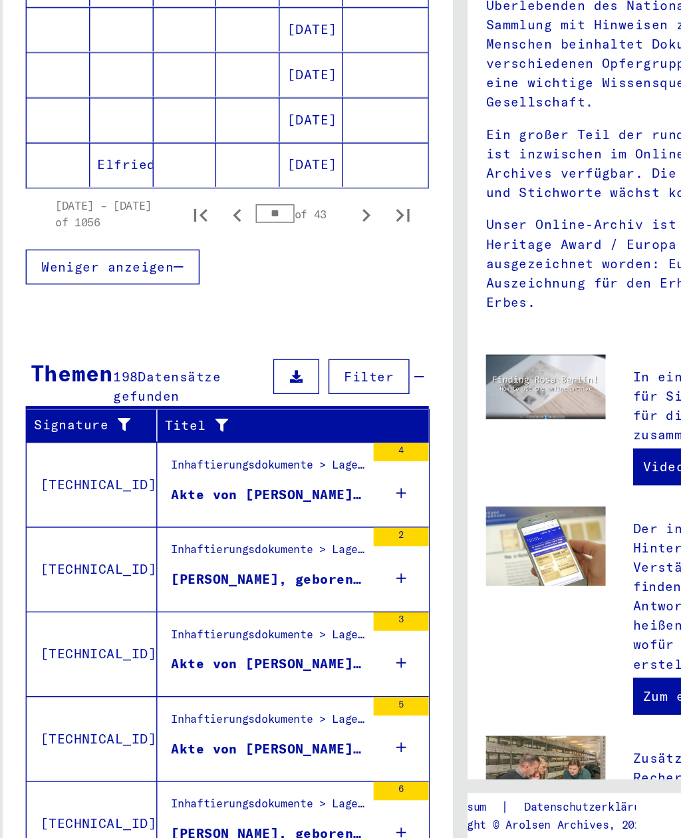
click at [136, 837] on span "Alle Ergebnisse anzeigen" at bounding box center [110, 847] width 144 height 12
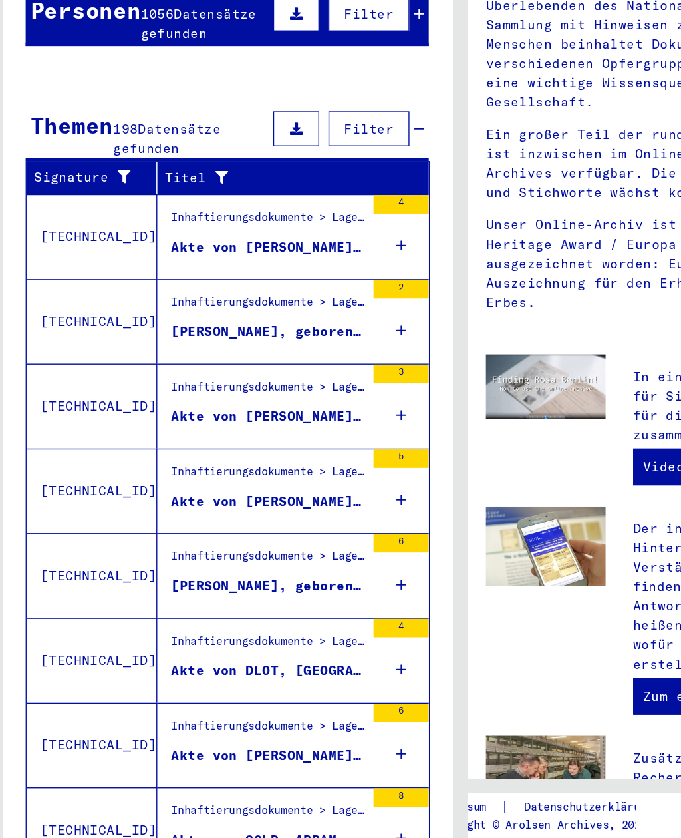
scroll to position [0, 0]
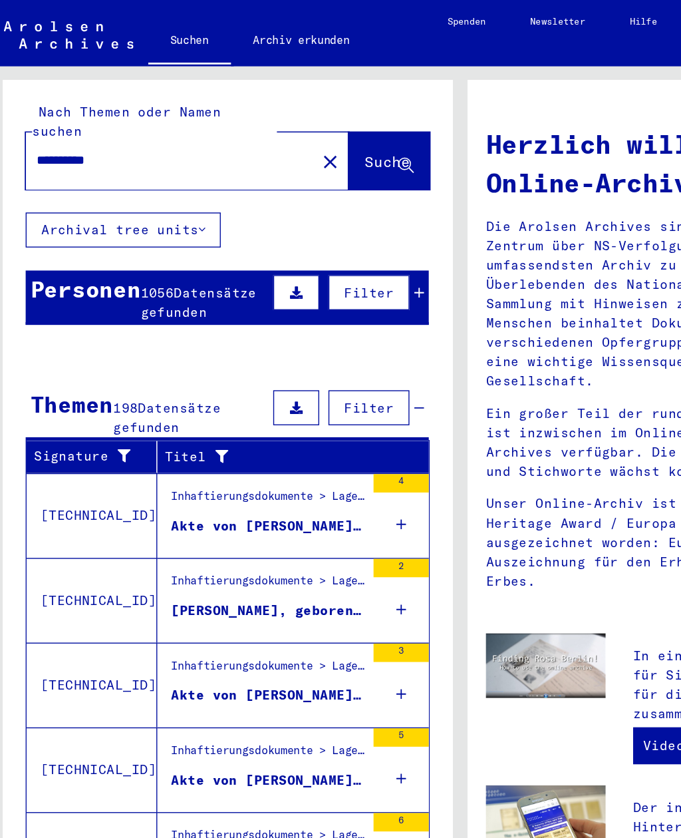
click at [149, 206] on div "1056 Datensätze gefunden" at bounding box center [156, 219] width 92 height 28
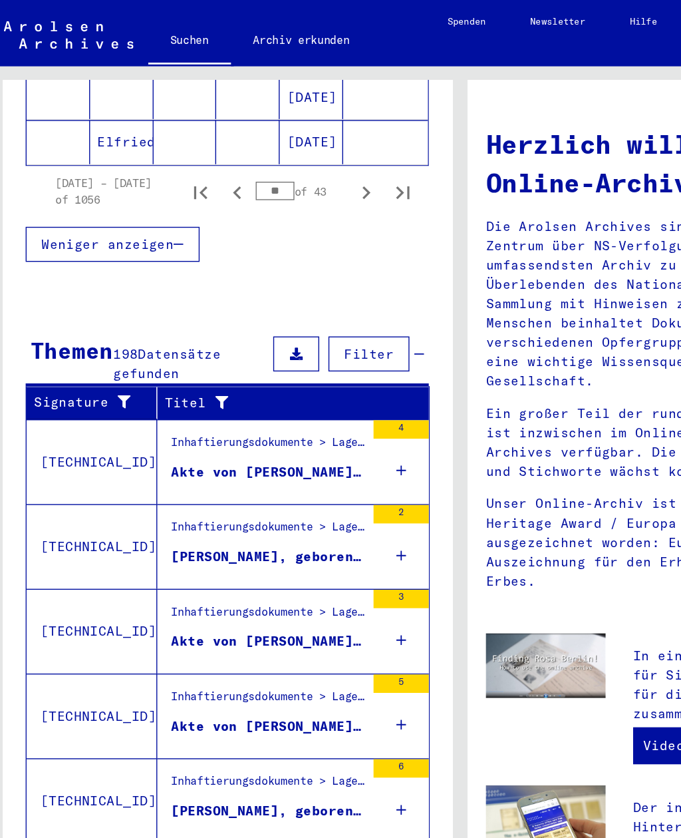
scroll to position [960, 0]
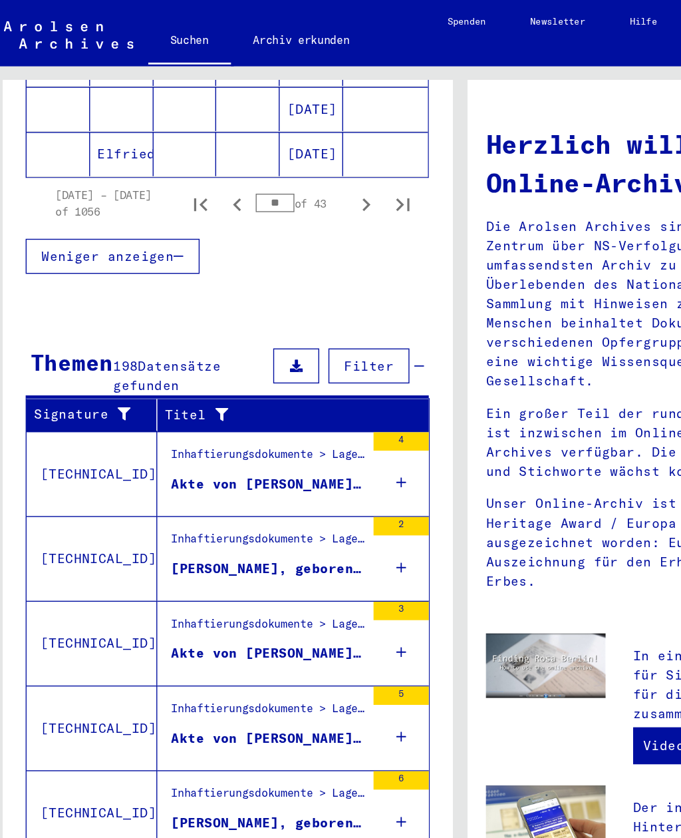
click at [144, 138] on icon "First page" at bounding box center [153, 147] width 19 height 19
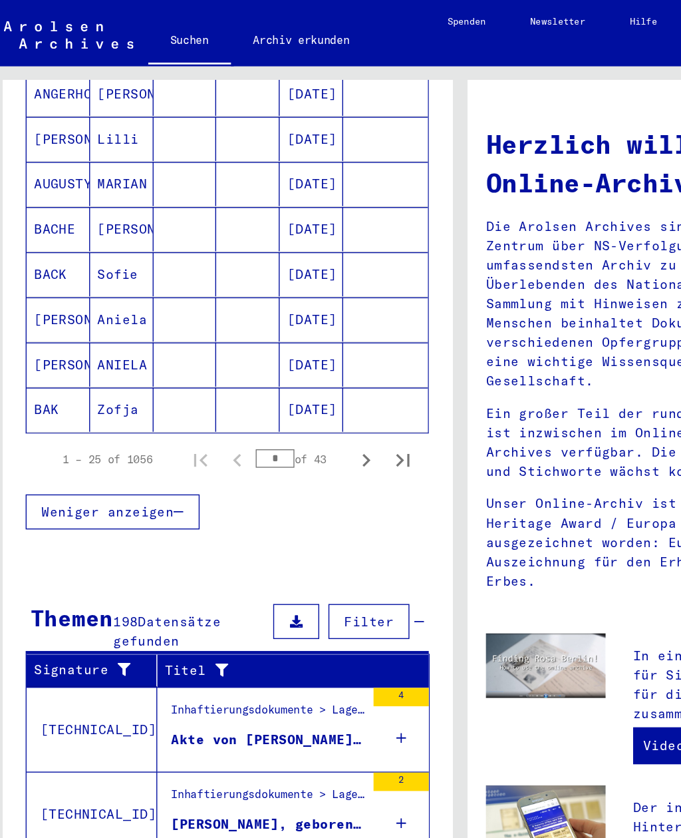
scroll to position [794, 0]
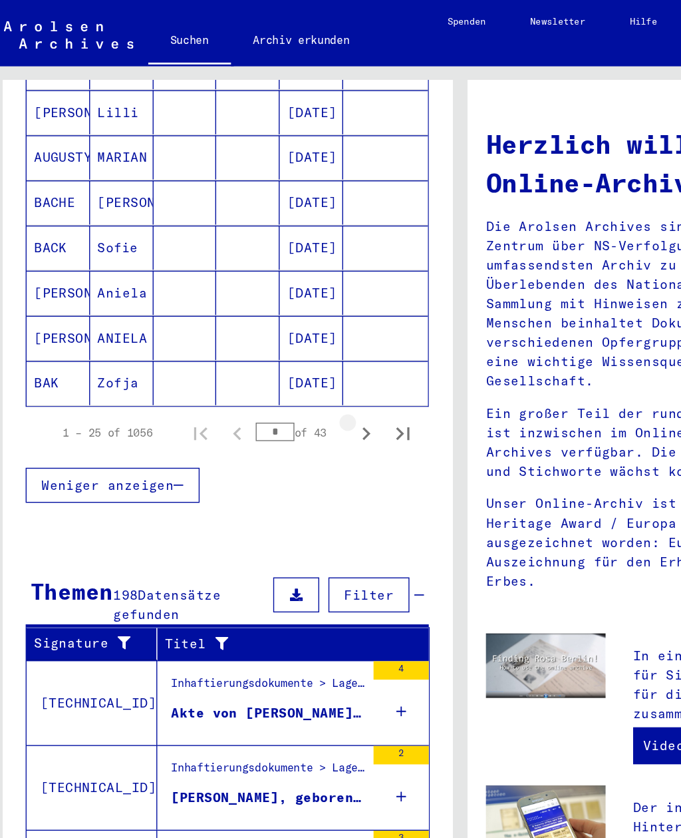
click at [263, 304] on icon "Next page" at bounding box center [272, 313] width 19 height 19
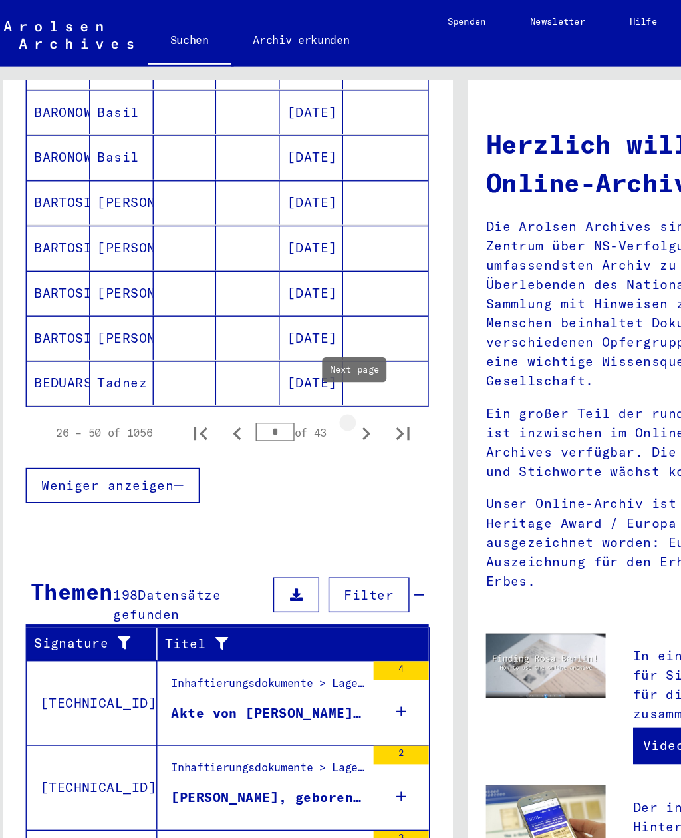
click at [270, 309] on icon "Next page" at bounding box center [273, 313] width 6 height 9
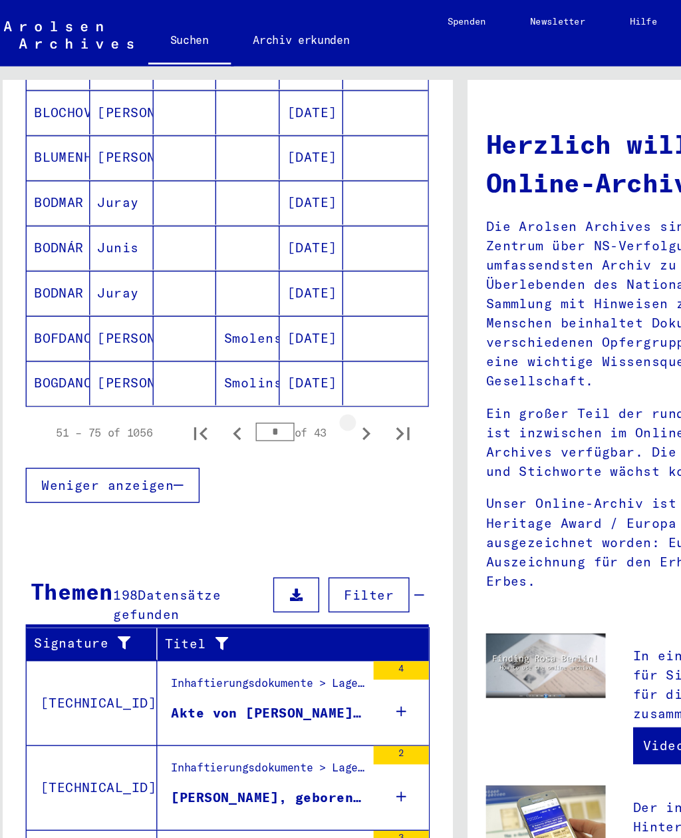
click at [270, 309] on icon "Next page" at bounding box center [273, 313] width 6 height 9
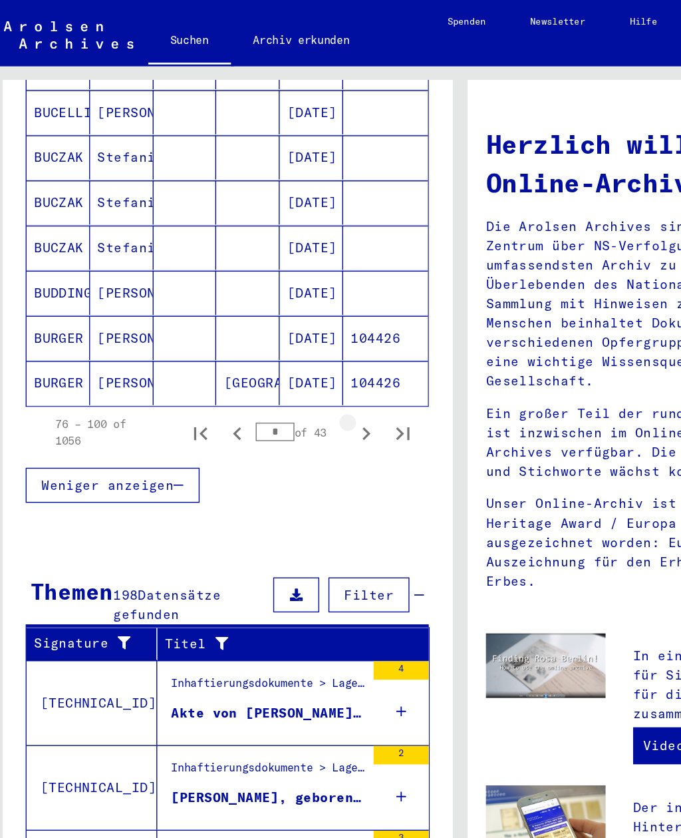
click at [270, 309] on icon "Next page" at bounding box center [273, 313] width 6 height 9
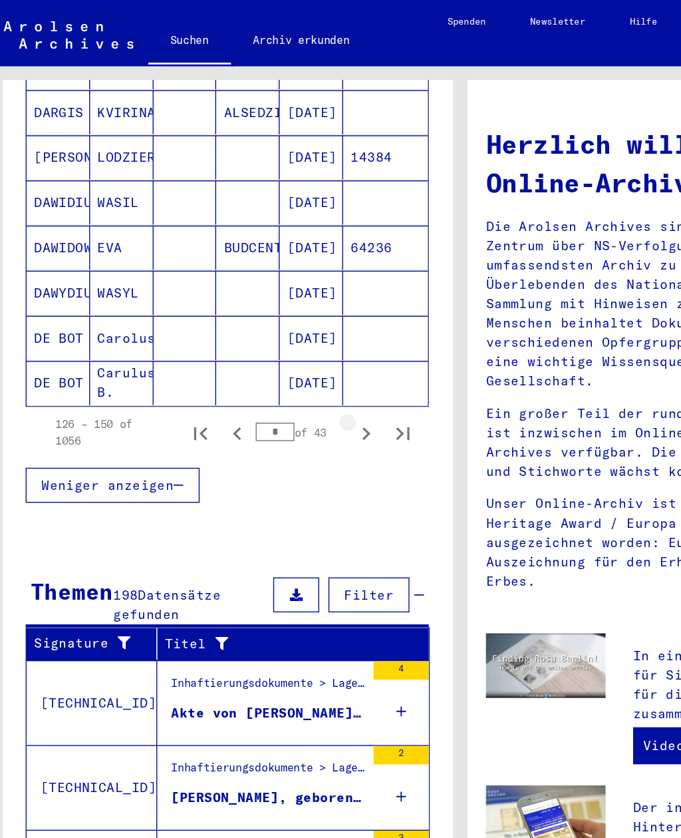
click at [270, 309] on icon "Next page" at bounding box center [273, 313] width 6 height 9
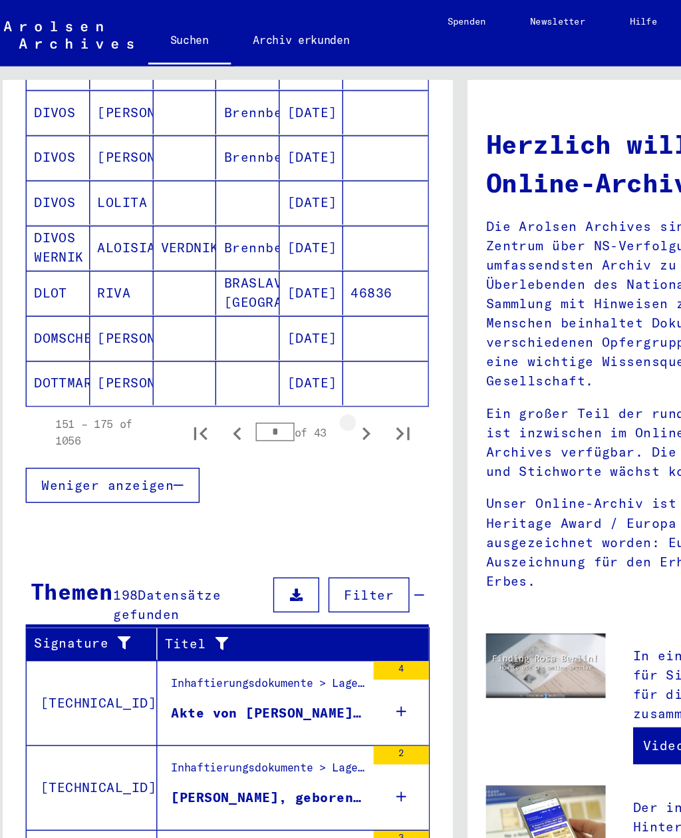
click at [270, 309] on icon "Next page" at bounding box center [273, 313] width 6 height 9
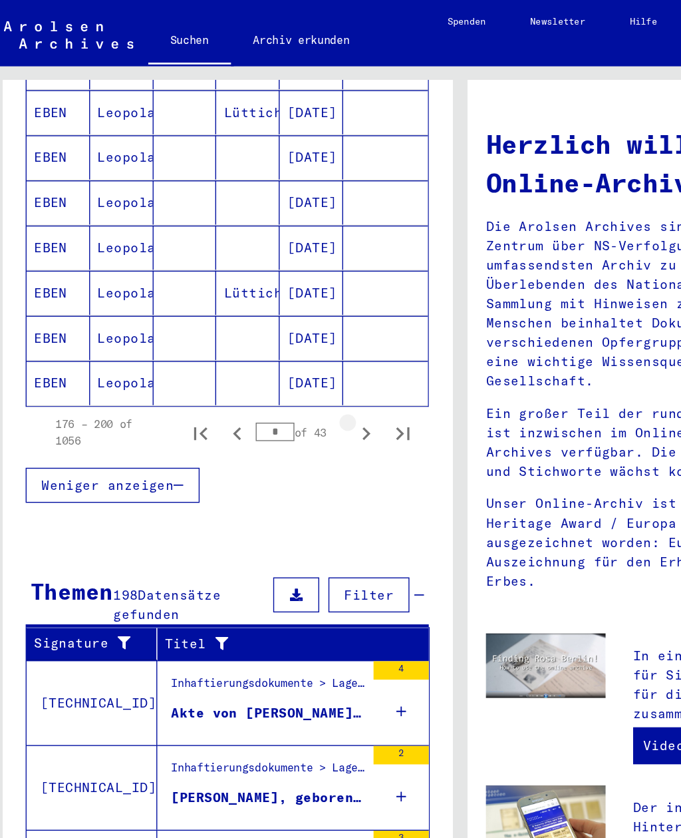
click at [266, 304] on icon "Next page" at bounding box center [272, 313] width 19 height 19
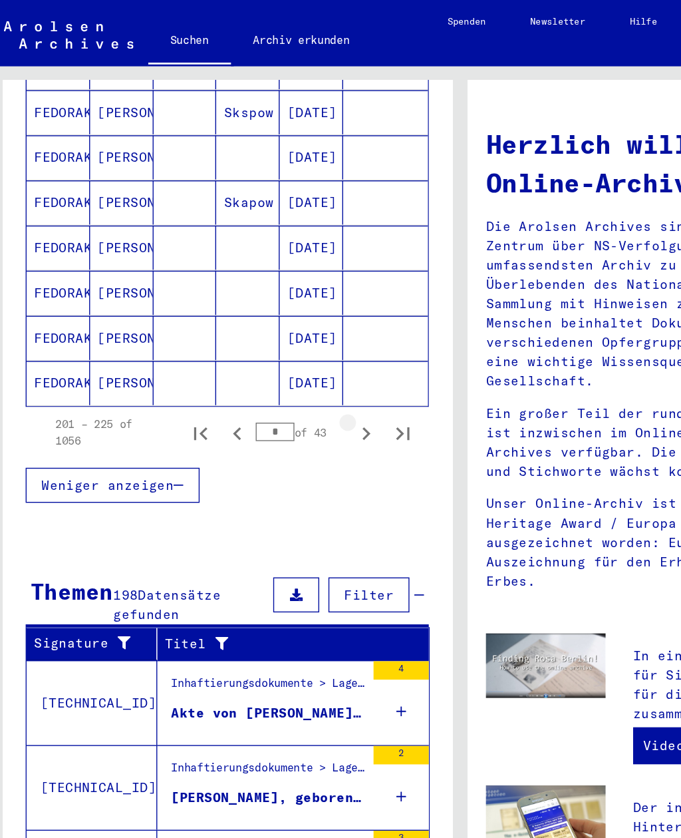
click at [266, 304] on icon "Next page" at bounding box center [272, 313] width 19 height 19
click at [265, 304] on icon "Next page" at bounding box center [272, 313] width 19 height 19
click at [266, 304] on icon "Next page" at bounding box center [272, 313] width 19 height 19
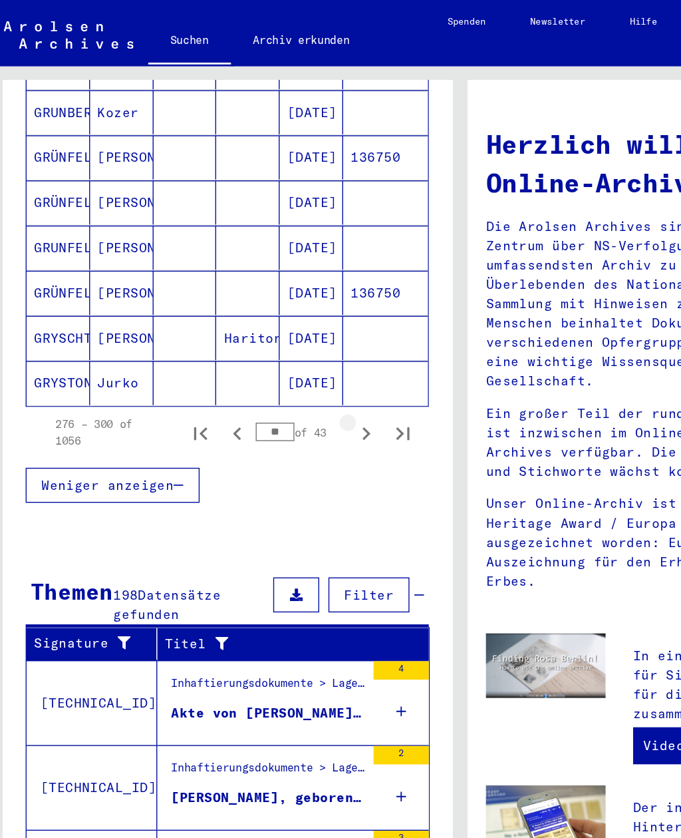
click at [266, 304] on icon "Next page" at bounding box center [272, 313] width 19 height 19
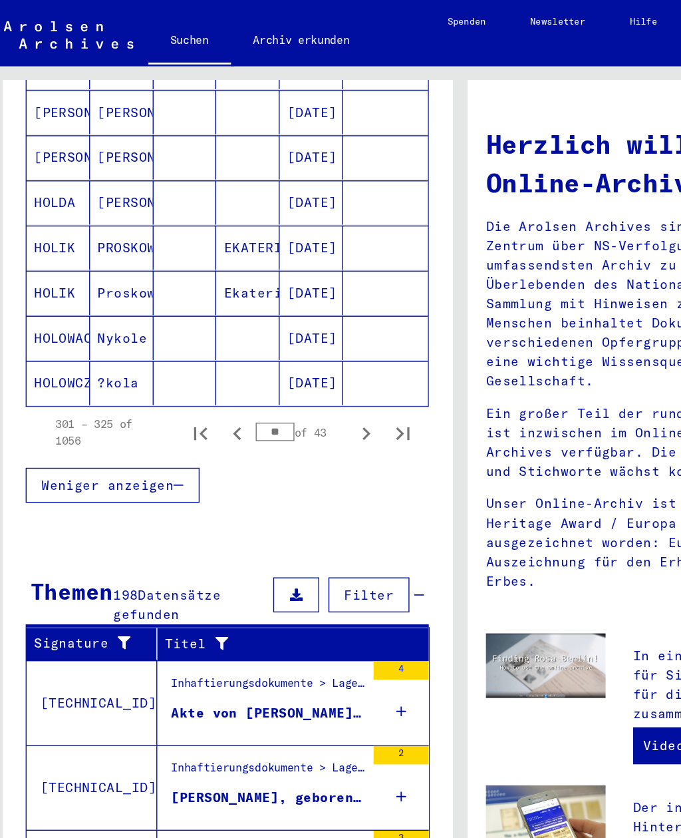
click at [265, 305] on icon "Next page" at bounding box center [272, 313] width 19 height 19
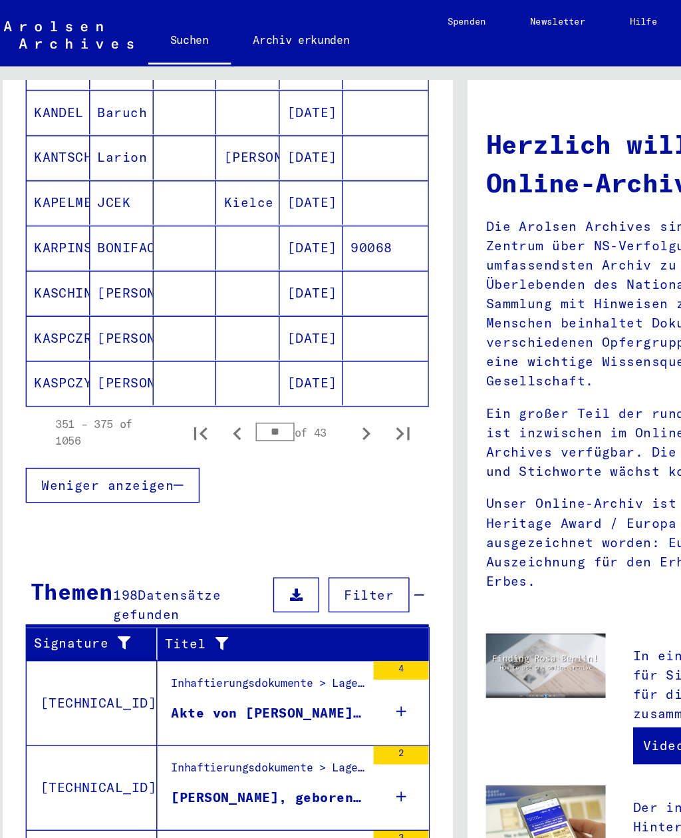
click at [265, 304] on icon "Next page" at bounding box center [272, 313] width 19 height 19
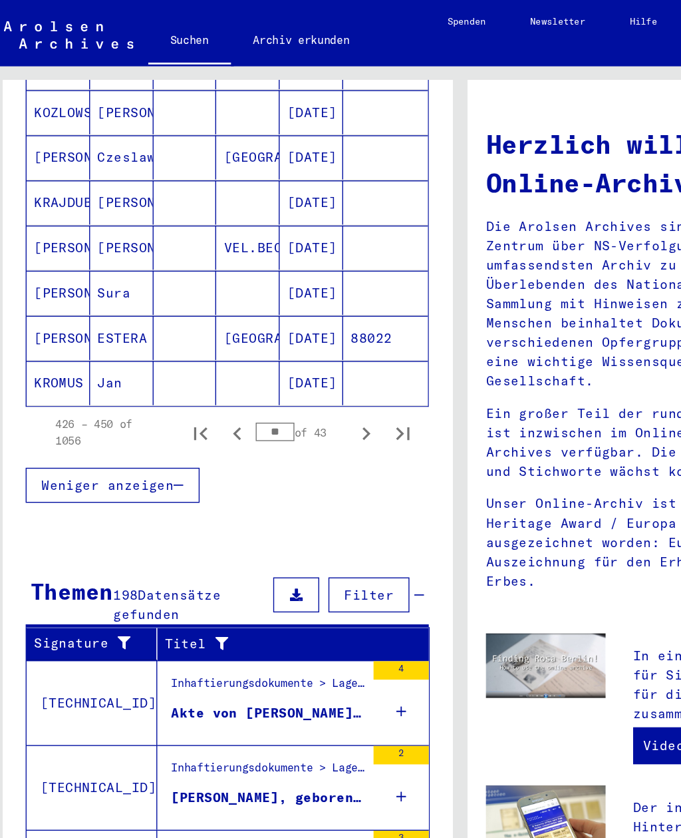
click at [266, 304] on icon "Next page" at bounding box center [272, 313] width 19 height 19
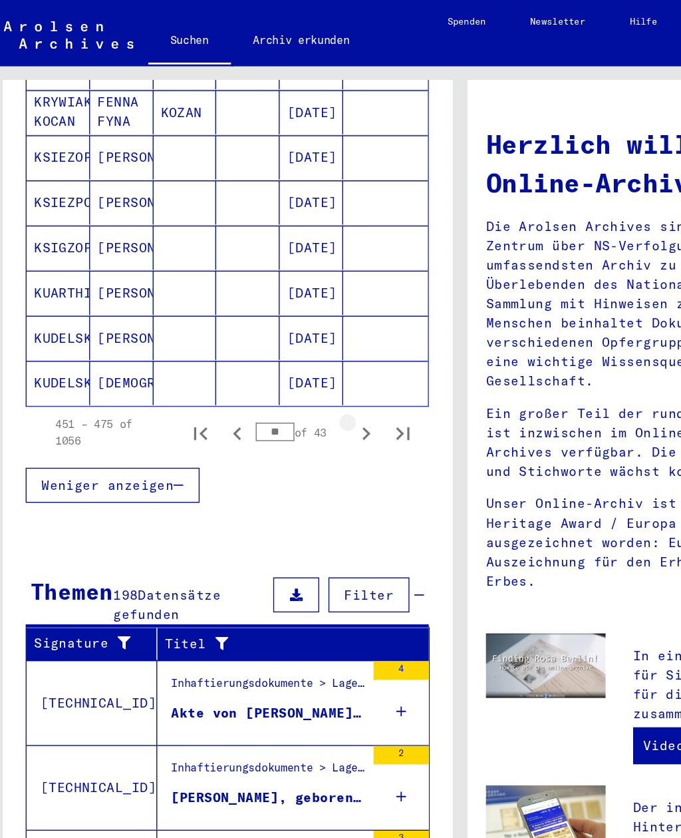
click at [266, 304] on icon "Next page" at bounding box center [272, 313] width 19 height 19
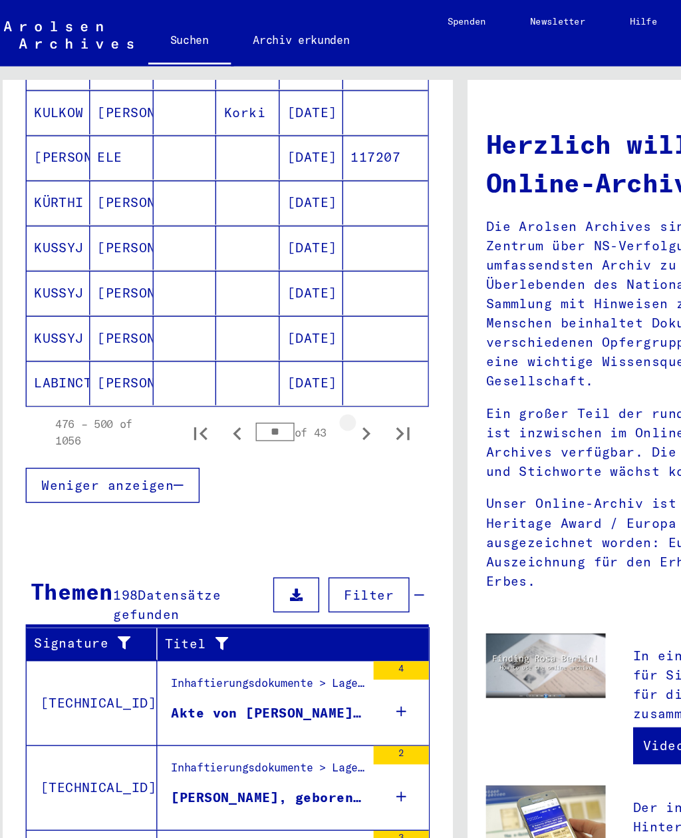
click at [265, 304] on icon "Next page" at bounding box center [272, 313] width 19 height 19
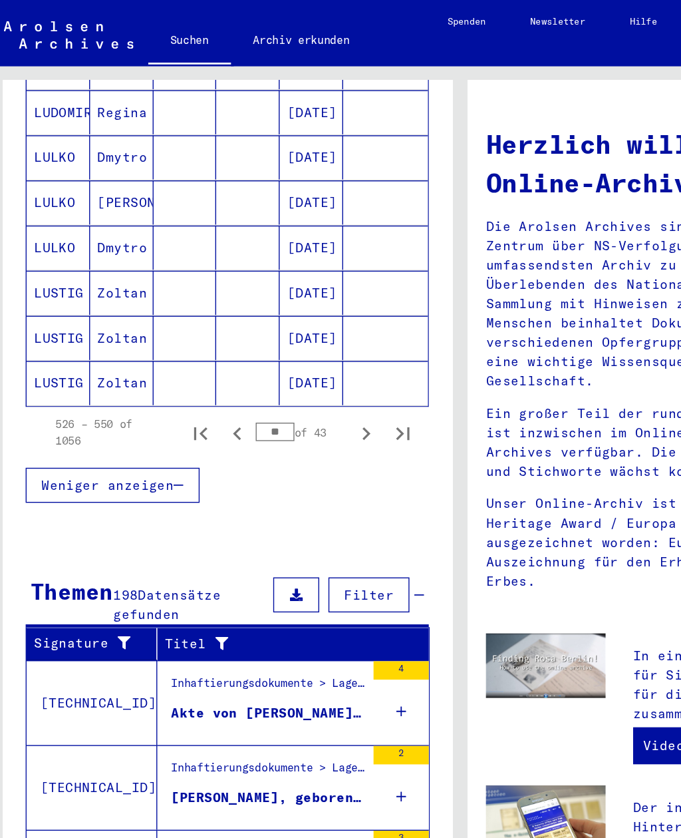
click at [270, 309] on icon "Next page" at bounding box center [273, 313] width 6 height 9
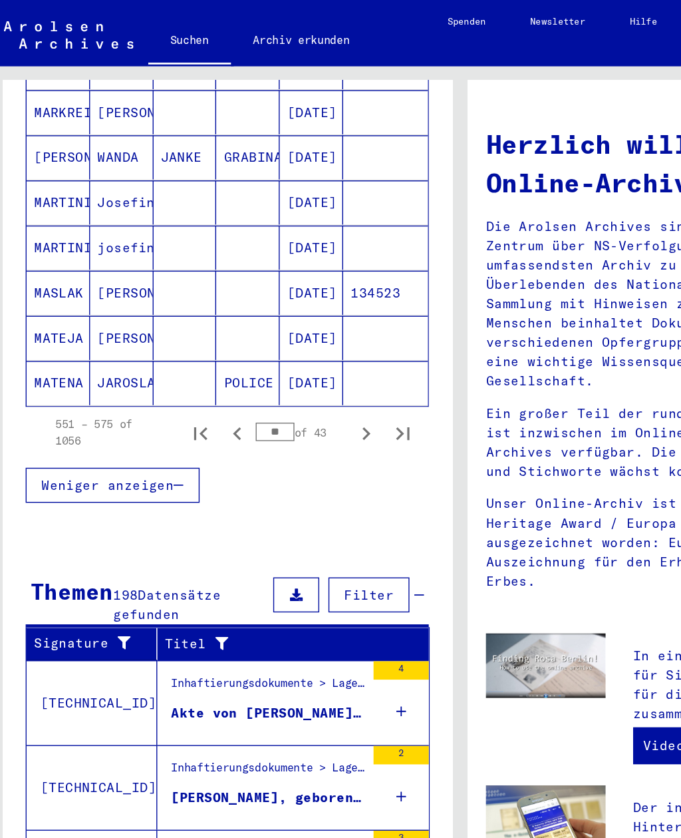
click at [270, 309] on icon "Next page" at bounding box center [273, 313] width 6 height 9
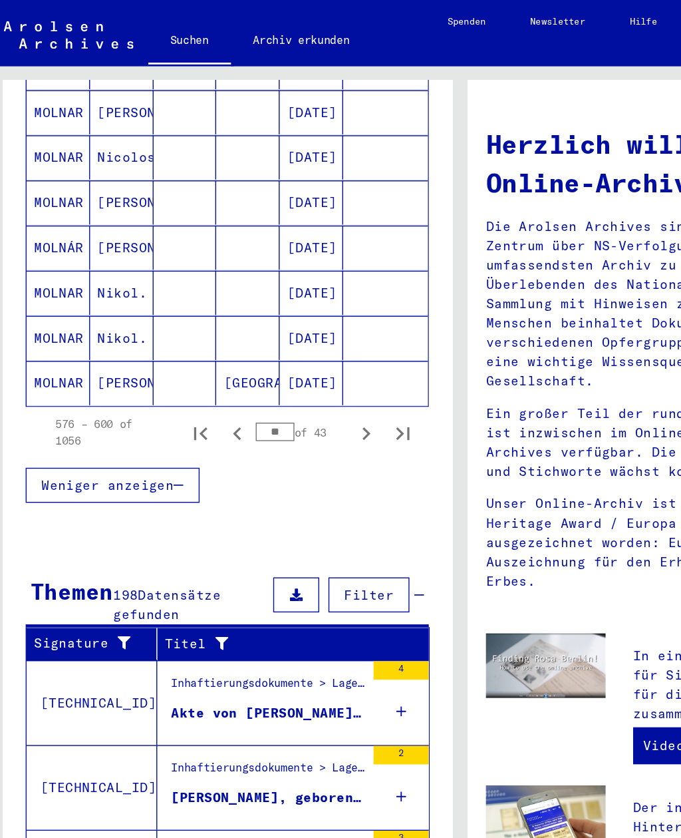
click at [270, 309] on icon "Next page" at bounding box center [273, 313] width 6 height 9
type input "**"
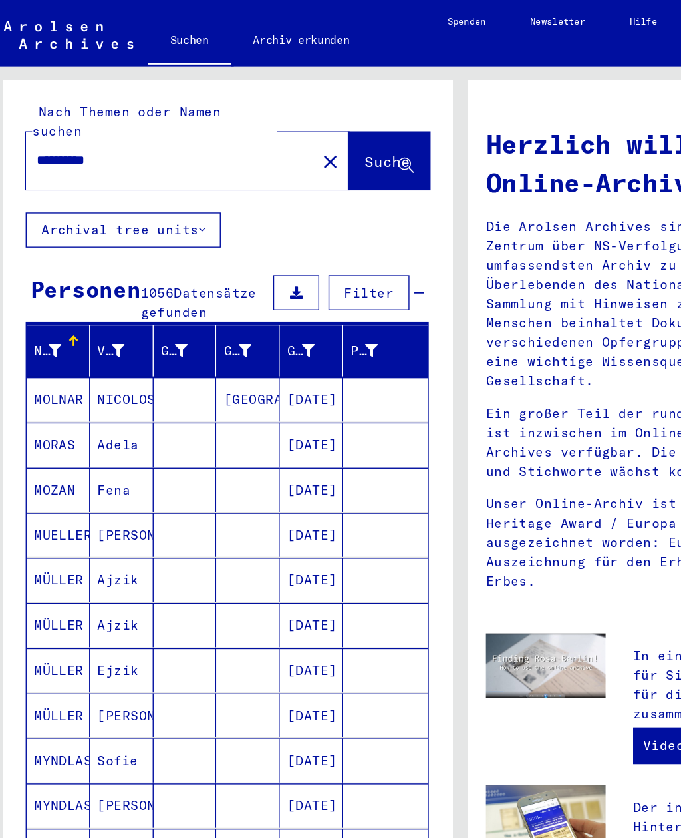
scroll to position [0, 0]
click at [101, 109] on input "**********" at bounding box center [128, 116] width 186 height 14
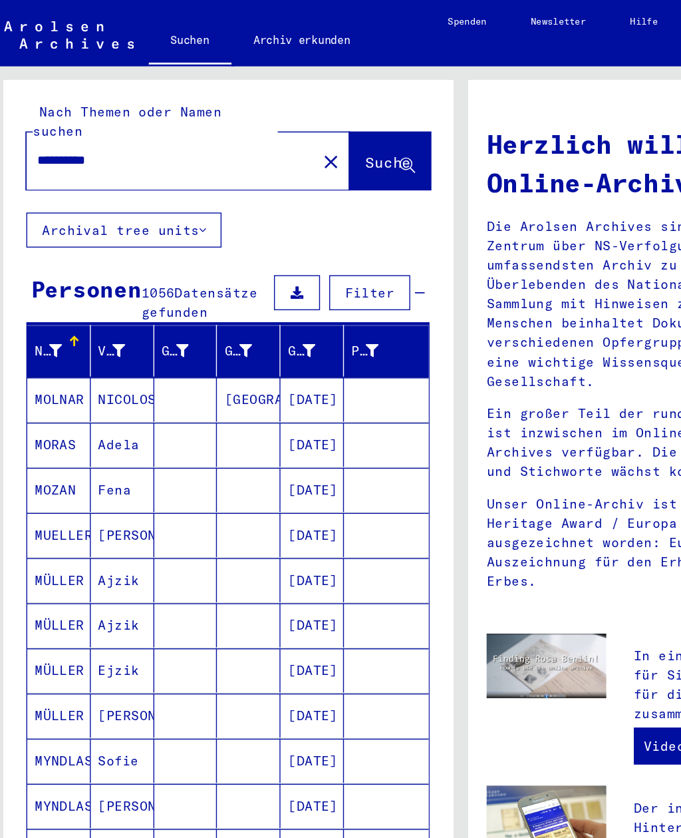
type input "**********"
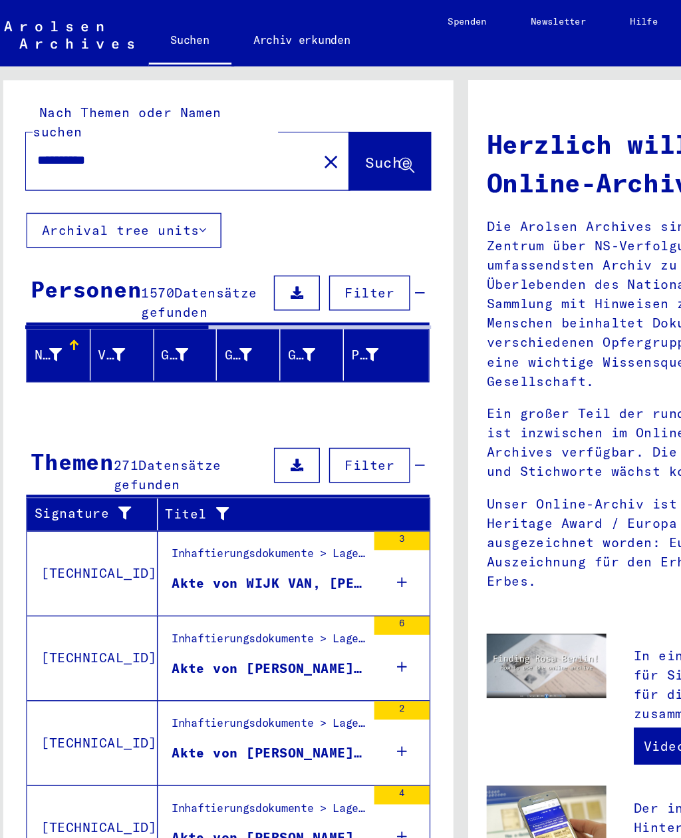
click at [150, 245] on div "Geburtsname" at bounding box center [144, 255] width 40 height 21
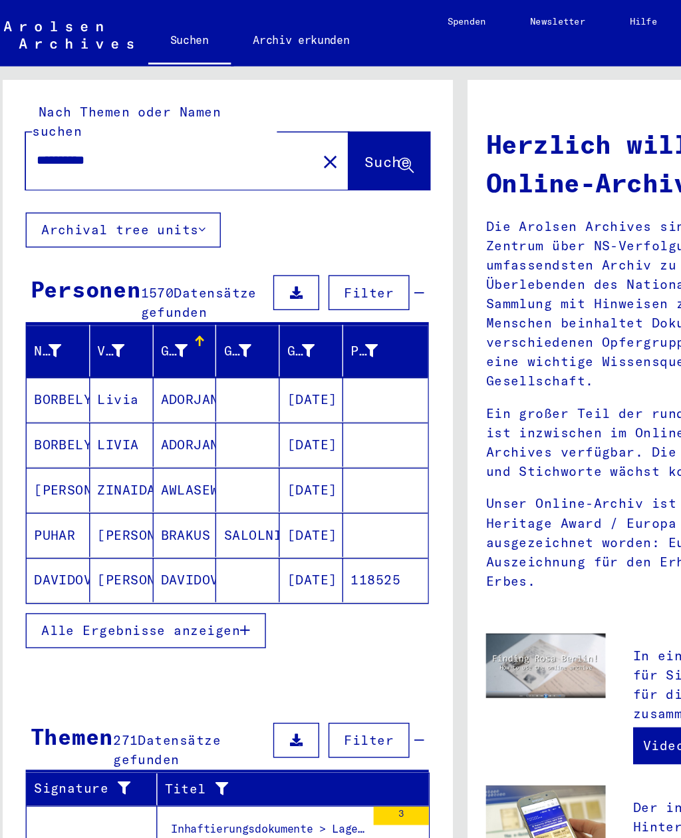
click at [115, 443] on button "Alle Ergebnisse anzeigen" at bounding box center [114, 455] width 174 height 25
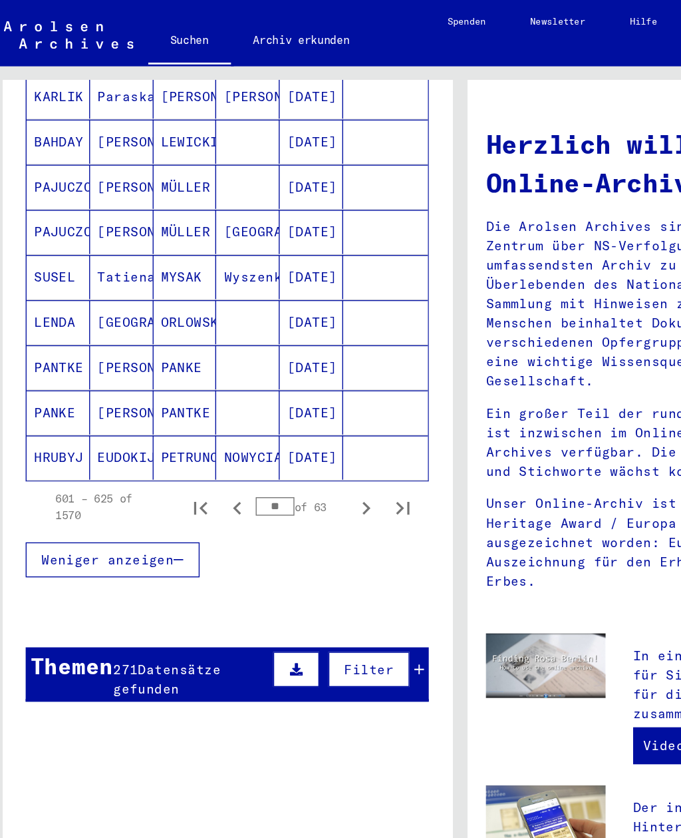
scroll to position [740, 0]
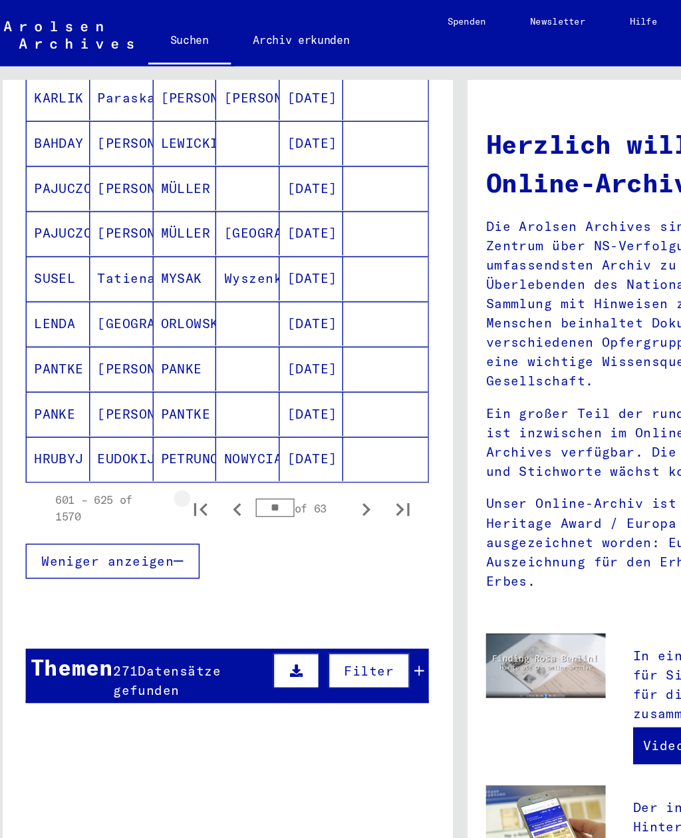
click at [150, 359] on icon "First page" at bounding box center [153, 368] width 19 height 19
click at [269, 359] on icon "Next page" at bounding box center [272, 368] width 19 height 19
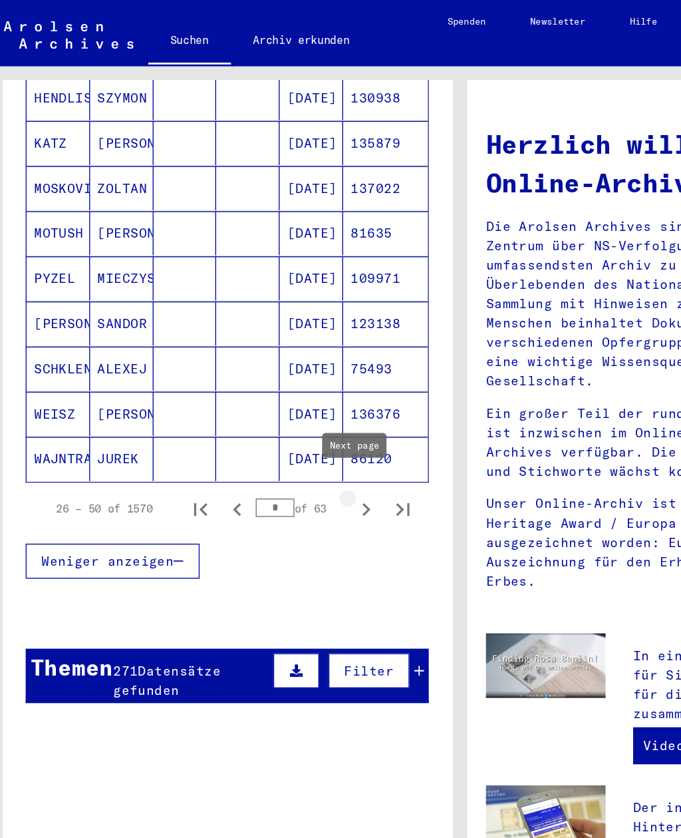
click at [269, 359] on icon "Next page" at bounding box center [272, 368] width 19 height 19
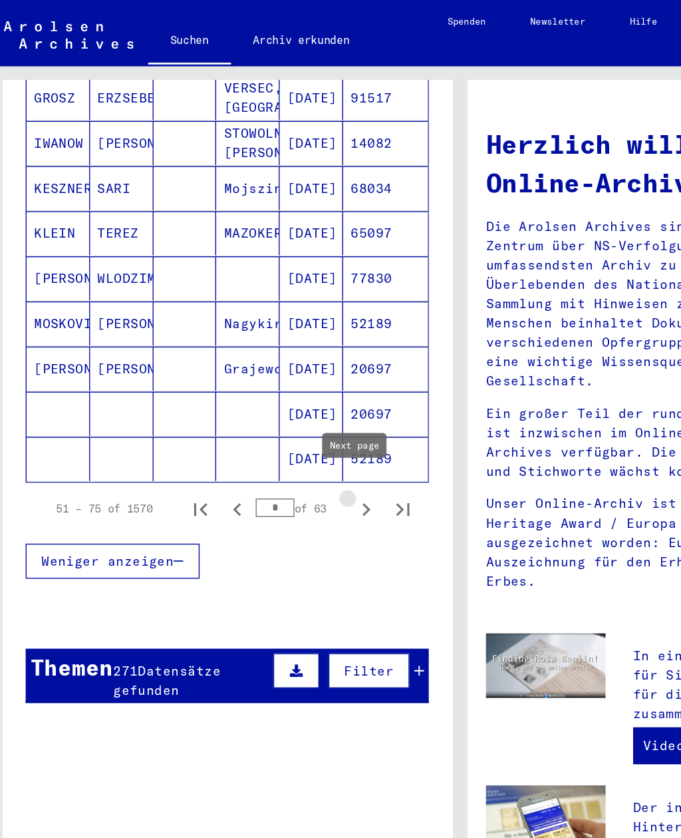
click at [270, 359] on icon "Next page" at bounding box center [272, 368] width 19 height 19
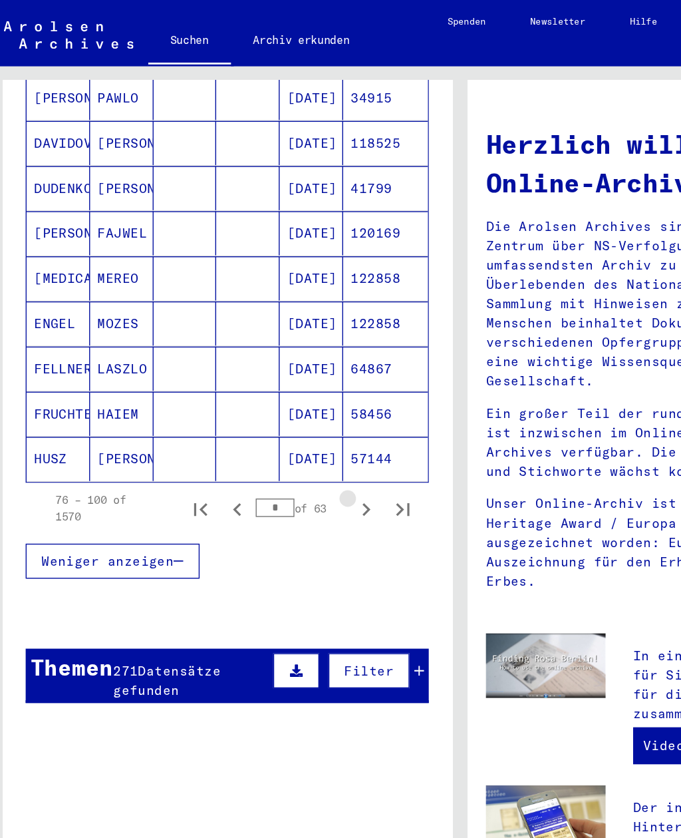
click at [271, 359] on icon "Next page" at bounding box center [272, 368] width 19 height 19
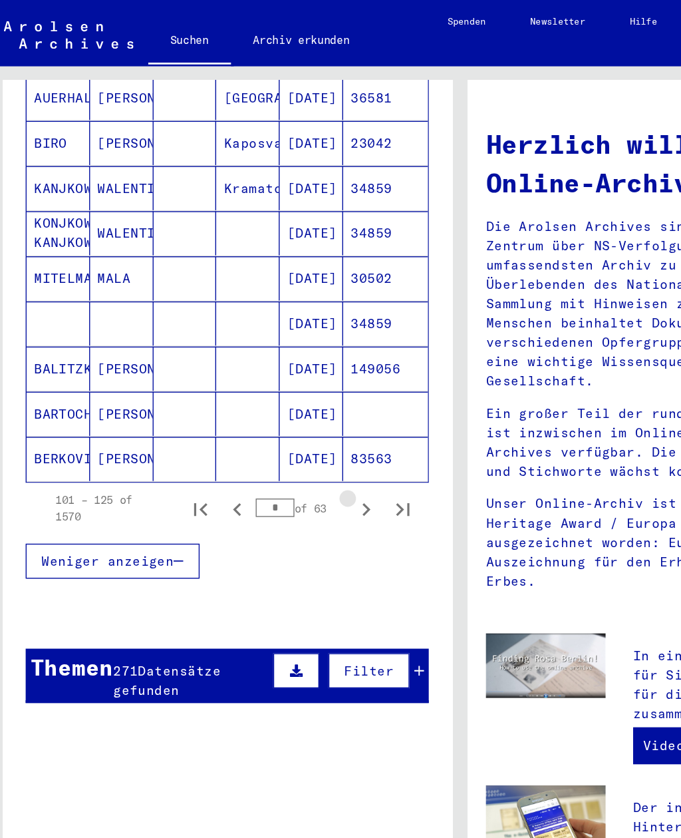
click at [273, 359] on icon "Next page" at bounding box center [272, 368] width 19 height 19
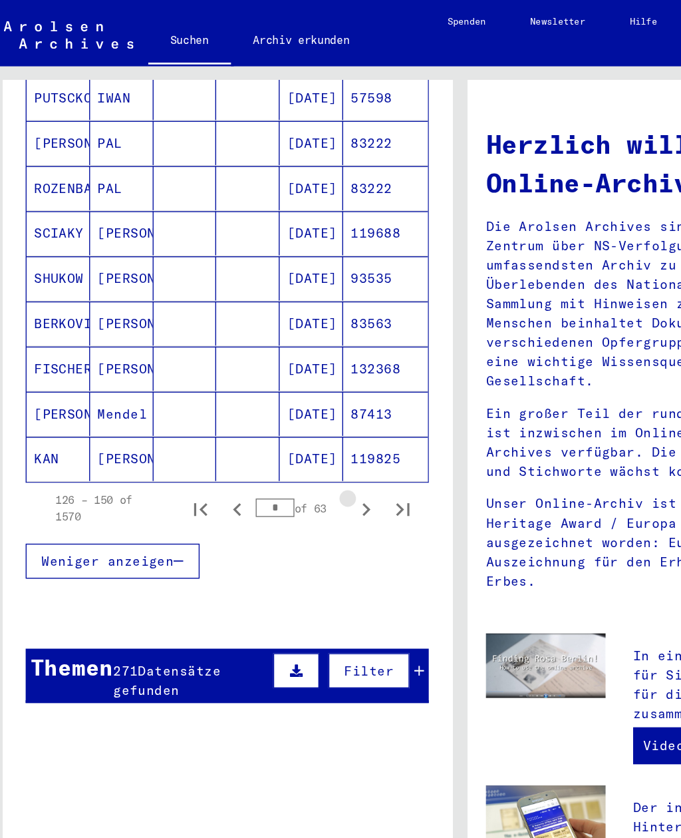
click at [273, 359] on icon "Next page" at bounding box center [272, 368] width 19 height 19
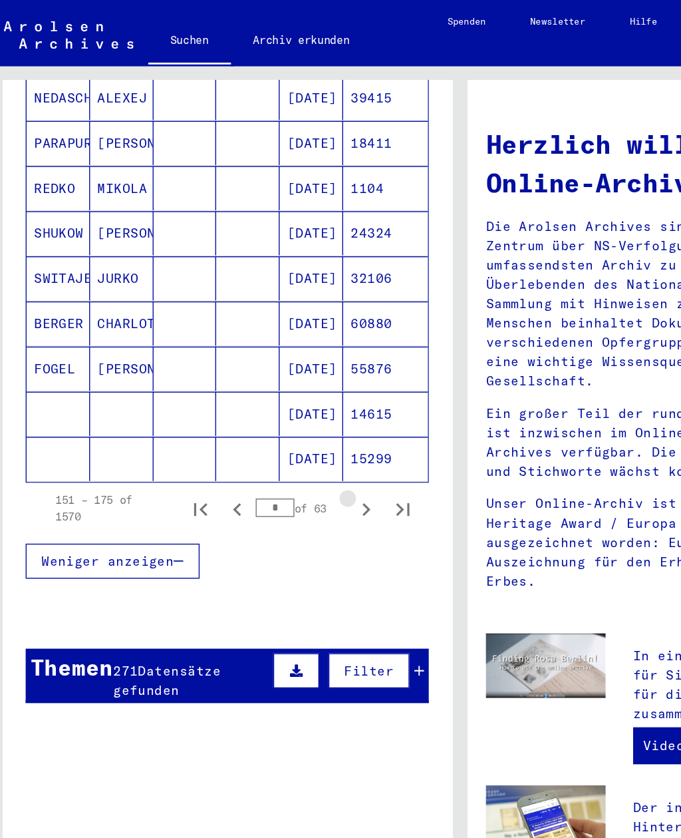
click at [273, 359] on icon "Next page" at bounding box center [272, 368] width 19 height 19
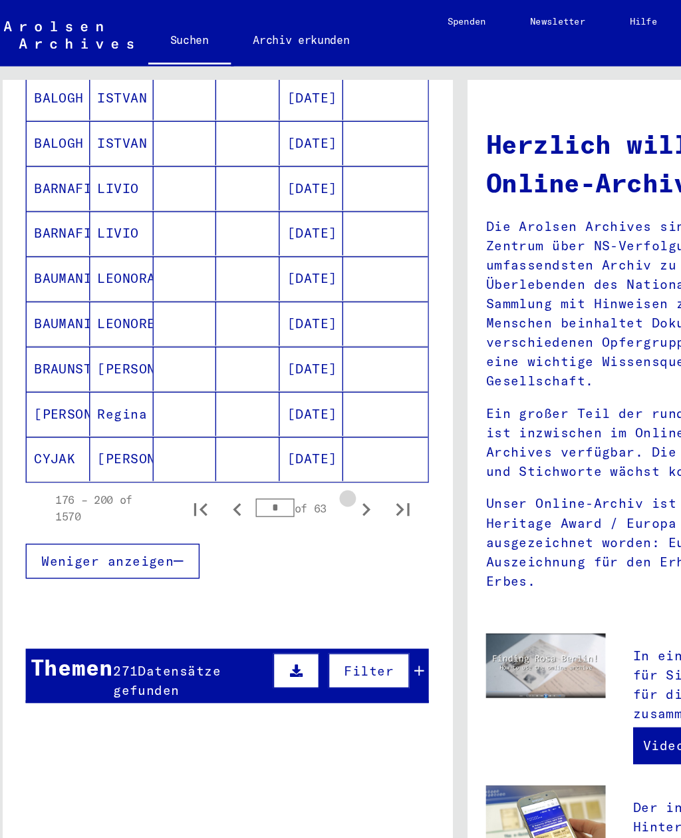
click at [273, 359] on icon "Next page" at bounding box center [272, 368] width 19 height 19
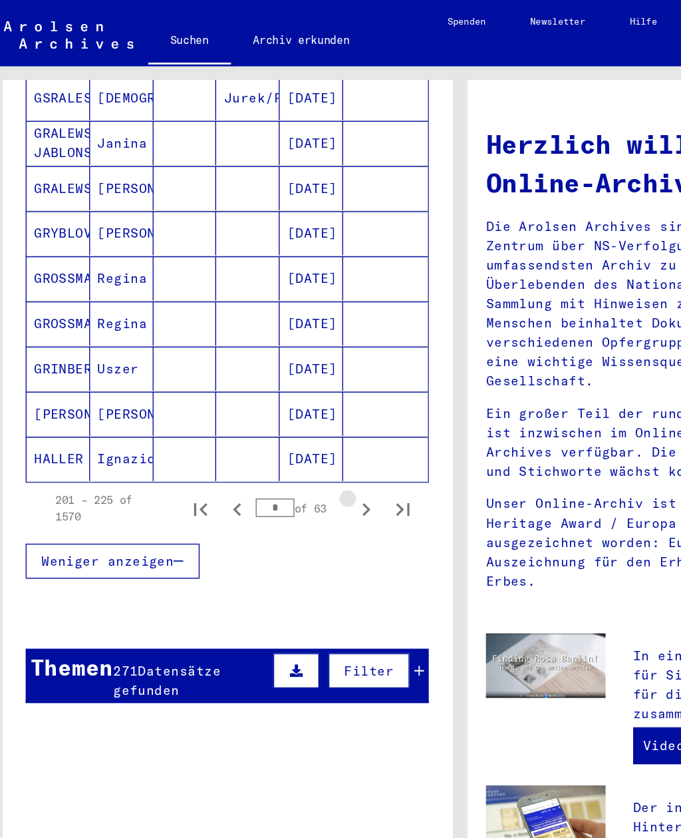
click at [274, 354] on button "Next page" at bounding box center [272, 367] width 27 height 27
click at [275, 354] on button "Next page" at bounding box center [272, 367] width 27 height 27
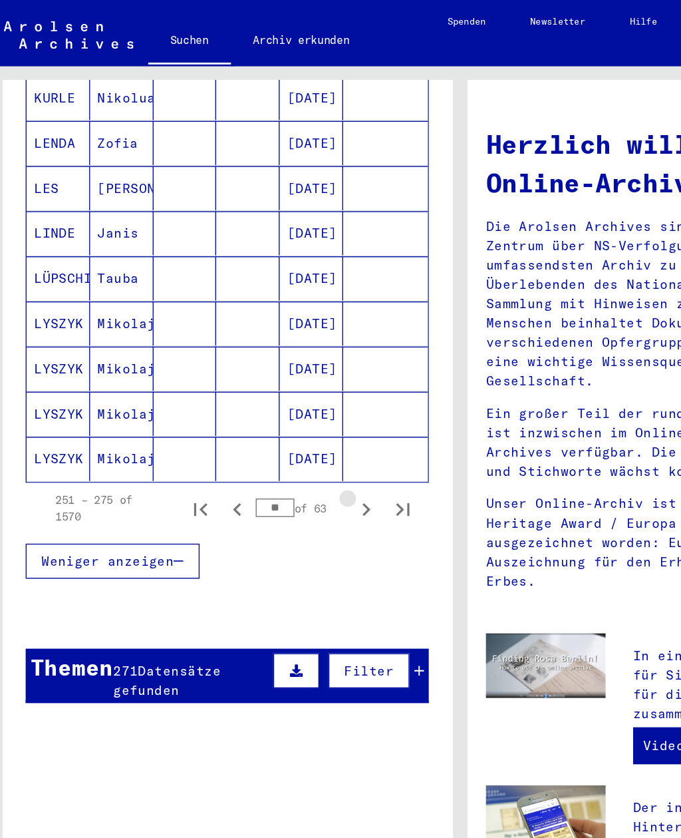
click at [275, 354] on button "Next page" at bounding box center [272, 367] width 27 height 27
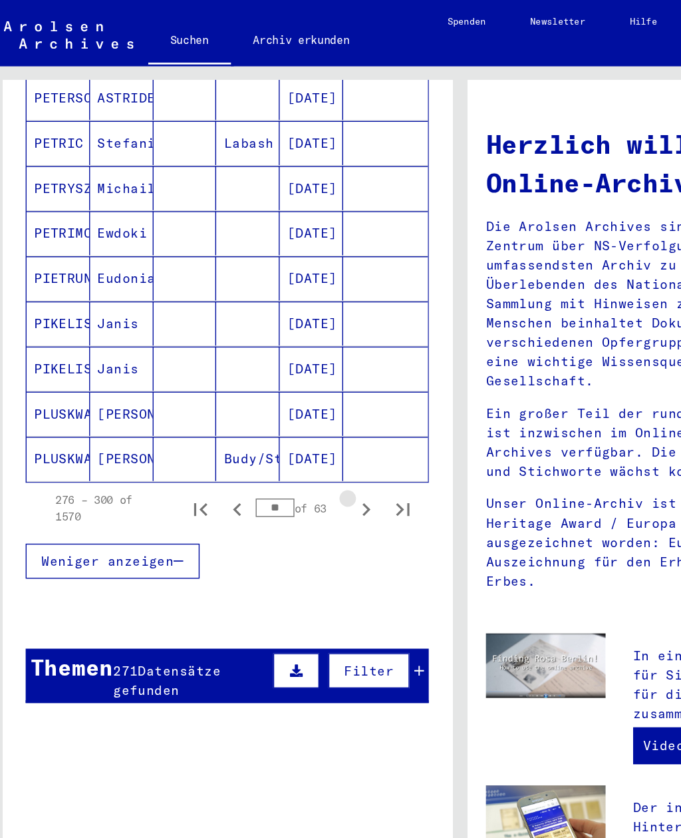
click at [275, 354] on button "Next page" at bounding box center [272, 367] width 27 height 27
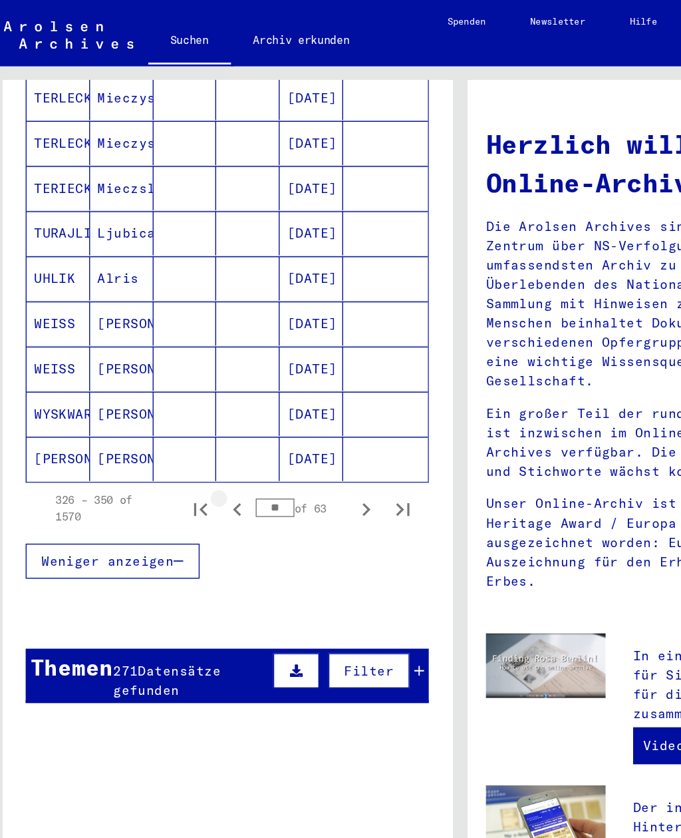
click at [176, 359] on icon "Previous page" at bounding box center [179, 368] width 19 height 19
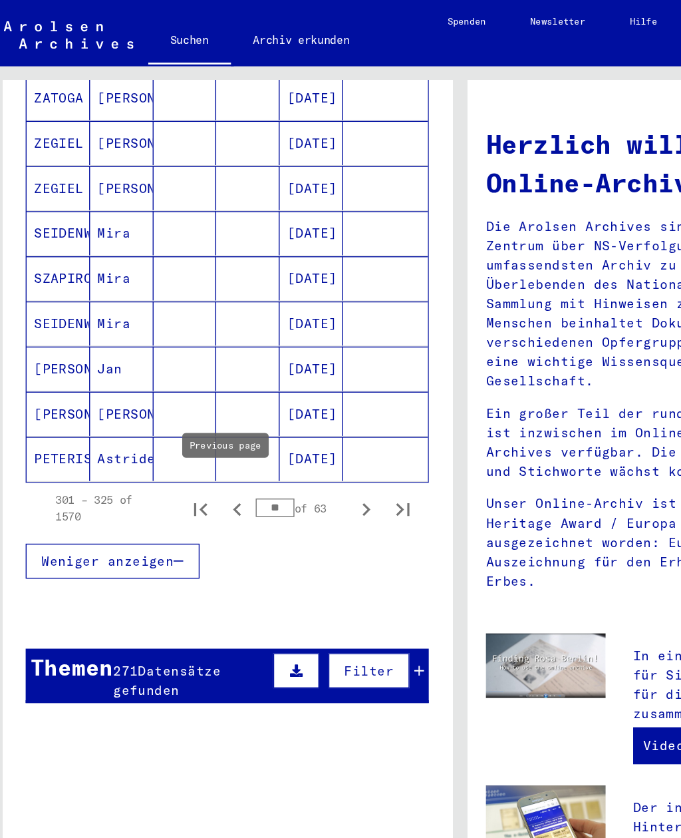
click at [176, 359] on icon "Previous page" at bounding box center [179, 368] width 19 height 19
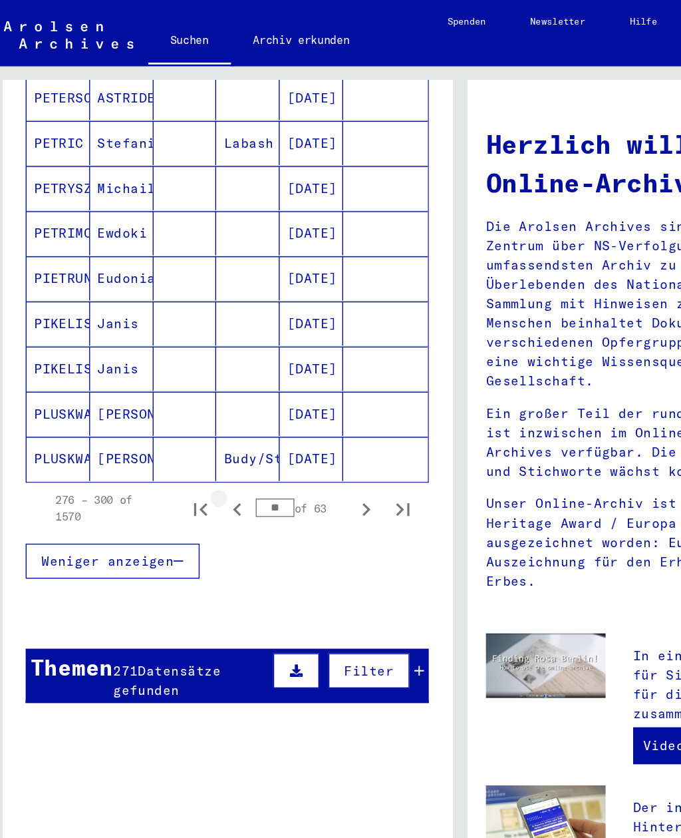
click at [176, 359] on icon "Previous page" at bounding box center [179, 368] width 19 height 19
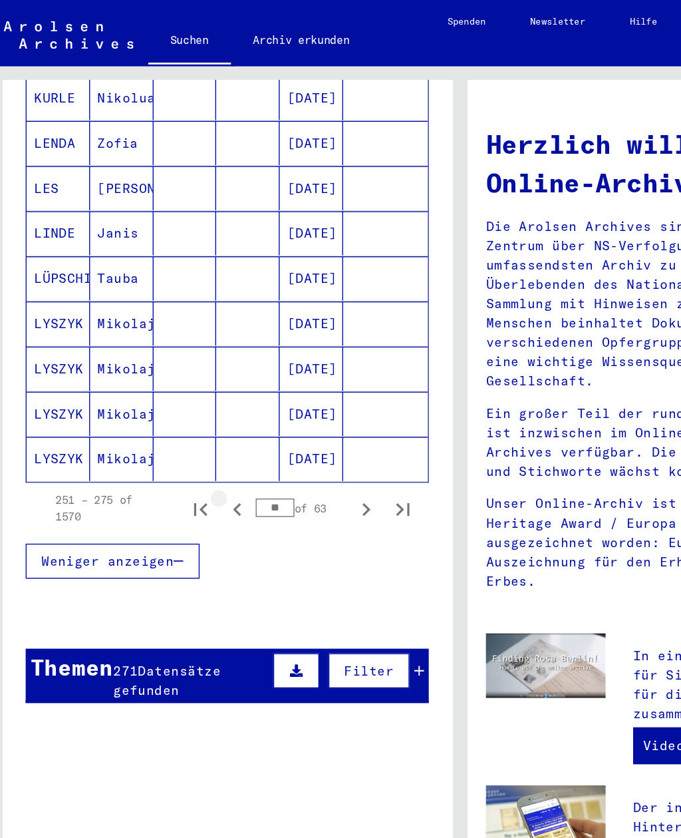
click at [178, 359] on icon "Previous page" at bounding box center [179, 368] width 19 height 19
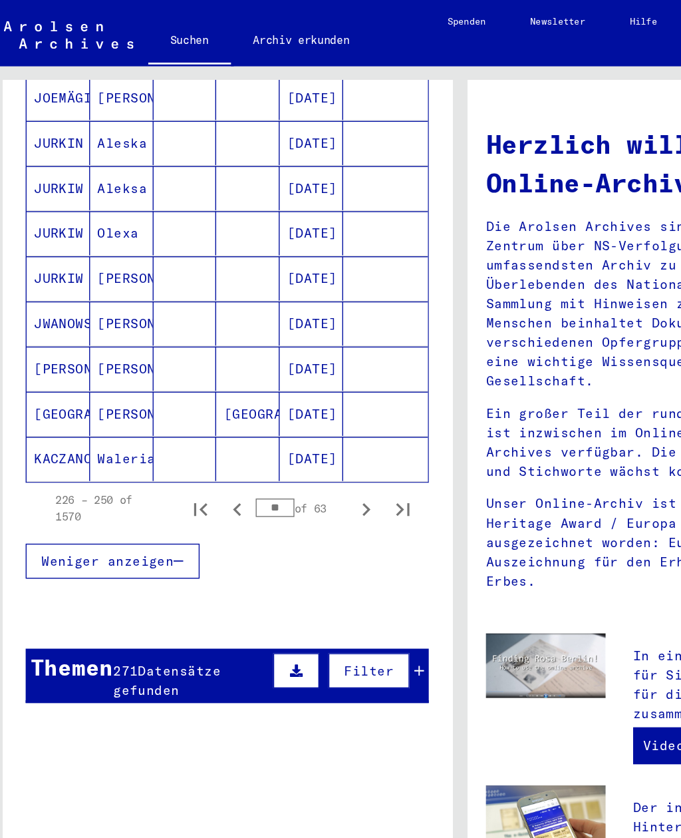
click at [263, 359] on icon "Next page" at bounding box center [272, 368] width 19 height 19
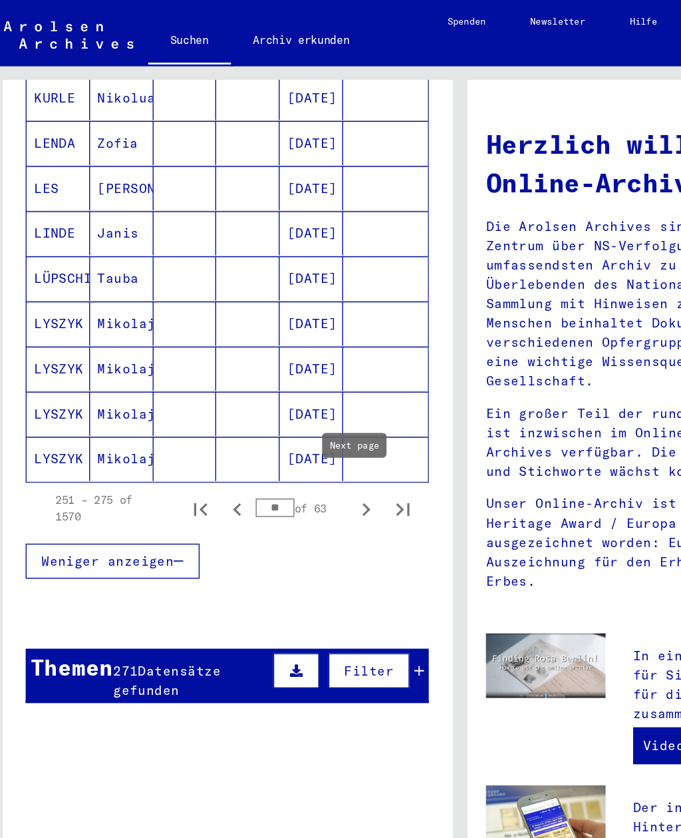
click at [270, 363] on icon "Next page" at bounding box center [273, 367] width 6 height 9
type input "**"
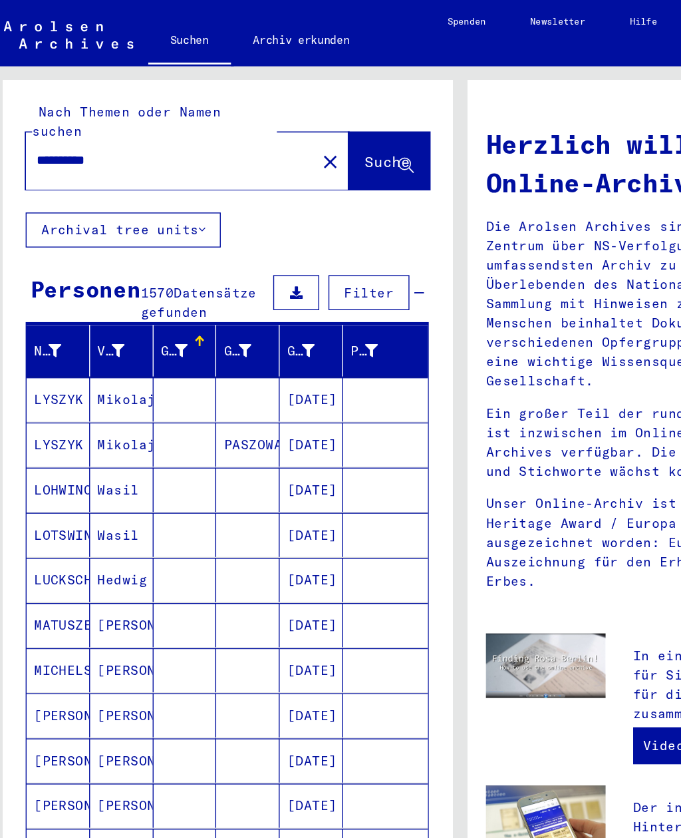
scroll to position [0, 0]
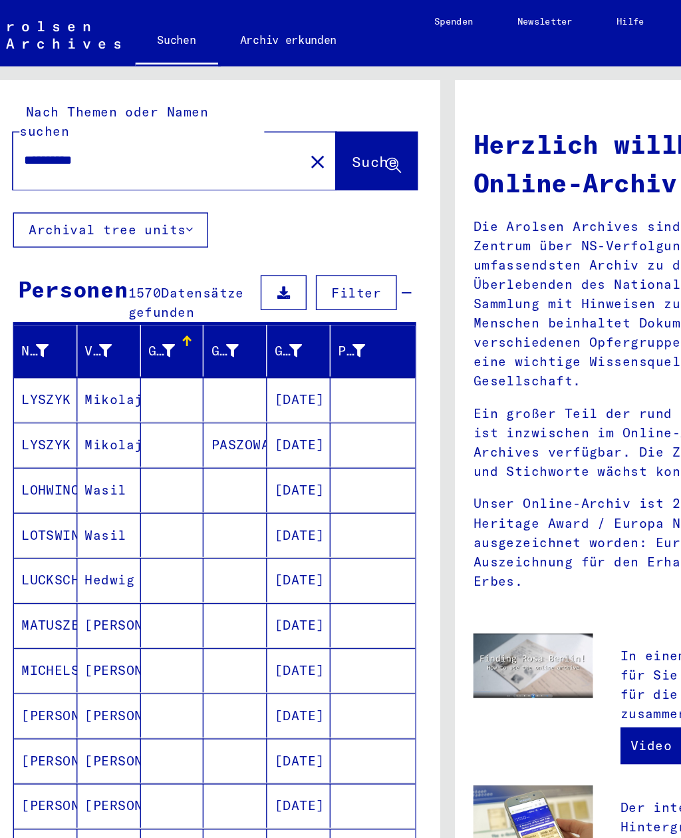
click at [239, 109] on mat-icon "close" at bounding box center [247, 117] width 16 height 16
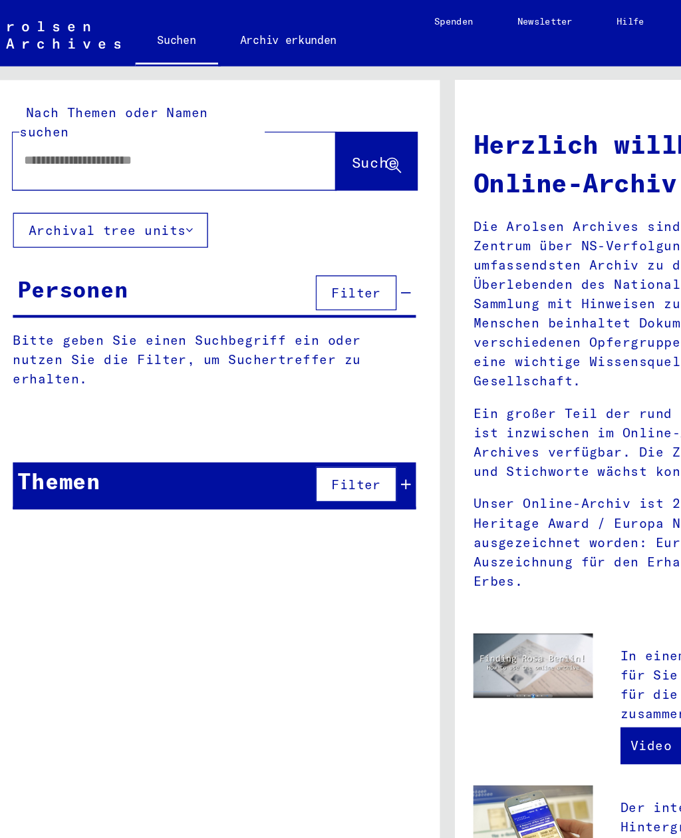
click at [128, 109] on input "text" at bounding box center [128, 116] width 186 height 14
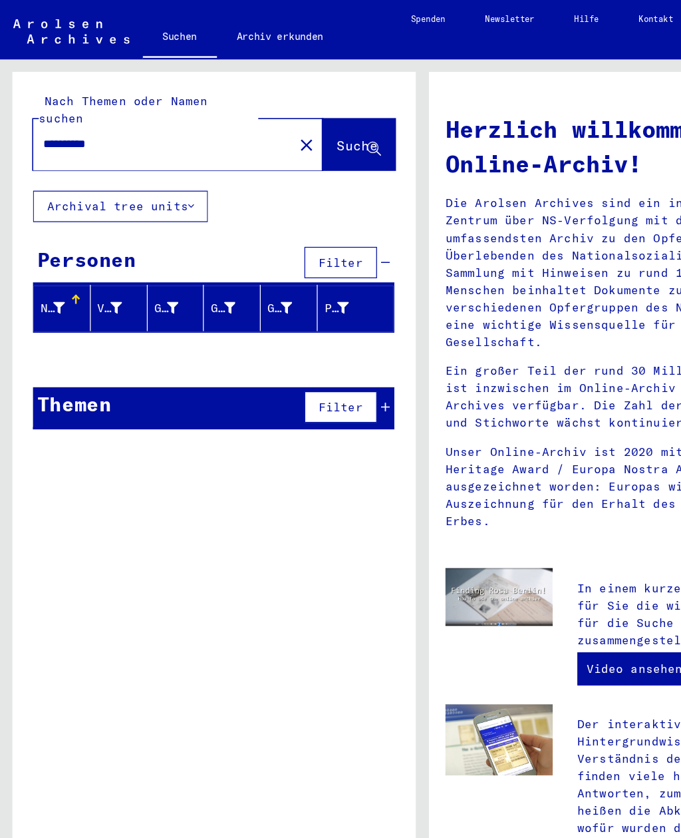
click at [41, 109] on input "**********" at bounding box center [128, 116] width 186 height 14
type input "**********"
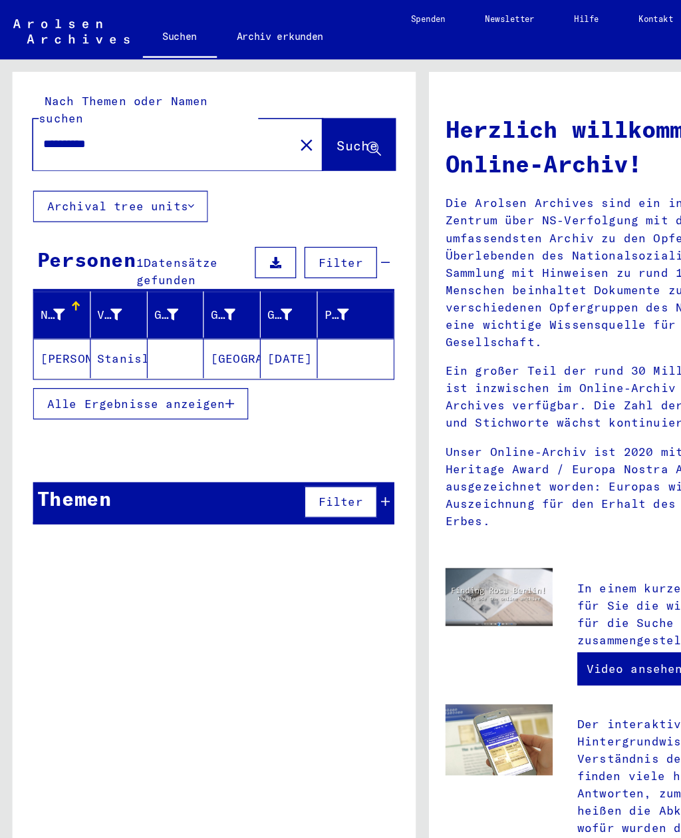
click at [112, 276] on mat-cell "Stanisl" at bounding box center [96, 289] width 46 height 32
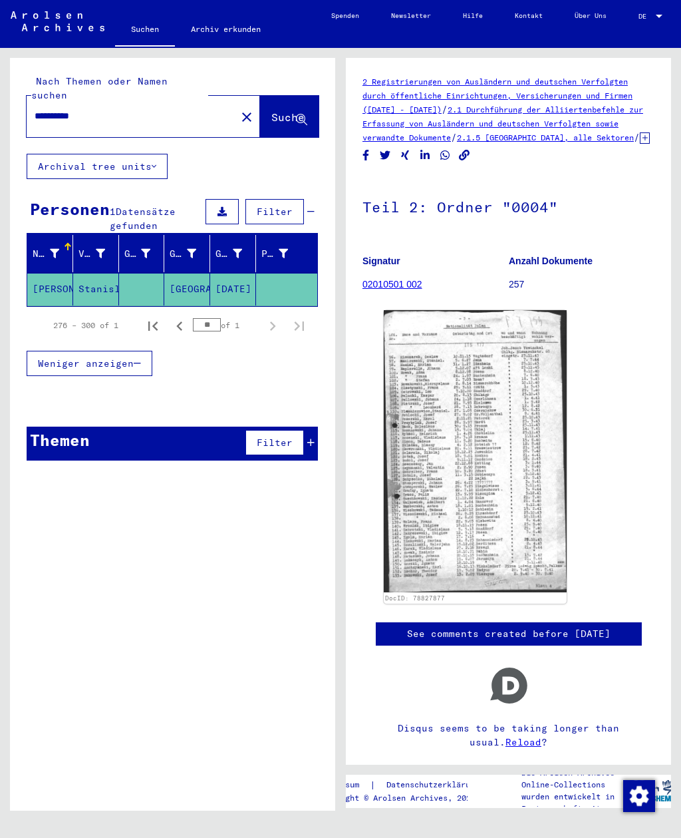
scroll to position [3, 0]
